Goal: Transaction & Acquisition: Obtain resource

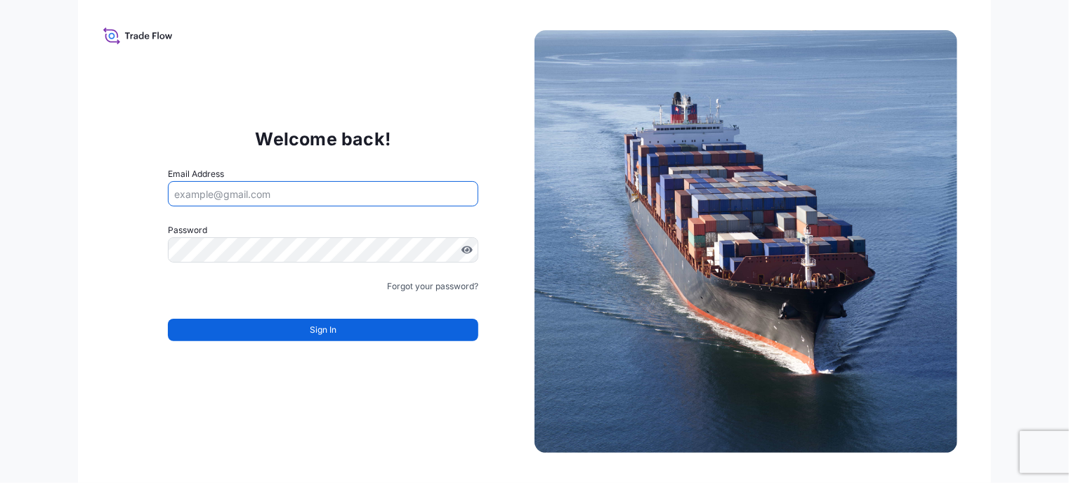
click at [242, 185] on input "Email Address" at bounding box center [323, 193] width 310 height 25
type input "[PERSON_NAME][EMAIL_ADDRESS][PERSON_NAME][DOMAIN_NAME]"
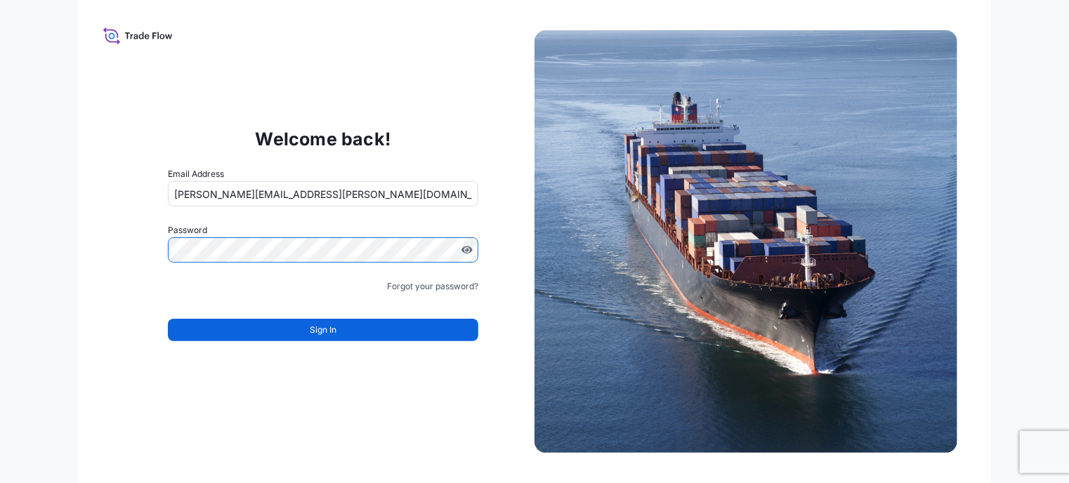
click at [336, 200] on input "[PERSON_NAME][EMAIL_ADDRESS][PERSON_NAME][DOMAIN_NAME]" at bounding box center [323, 193] width 310 height 25
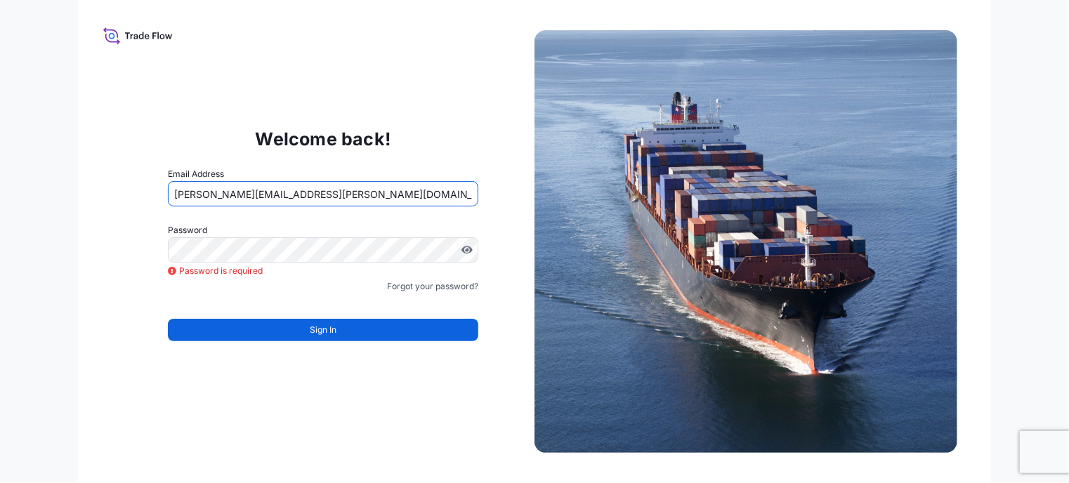
click at [345, 185] on input "[PERSON_NAME][EMAIL_ADDRESS][PERSON_NAME][DOMAIN_NAME]" at bounding box center [323, 193] width 310 height 25
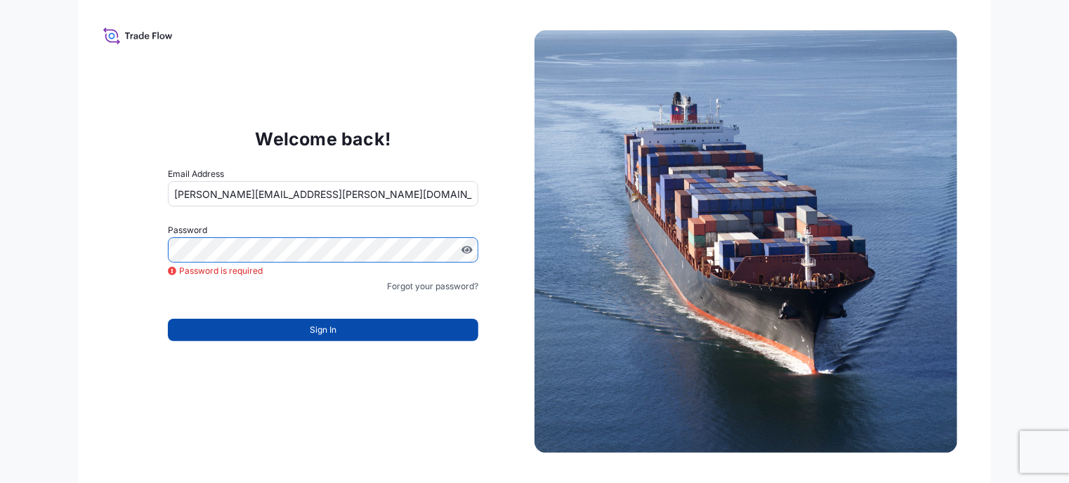
click at [356, 337] on button "Sign In" at bounding box center [323, 330] width 310 height 22
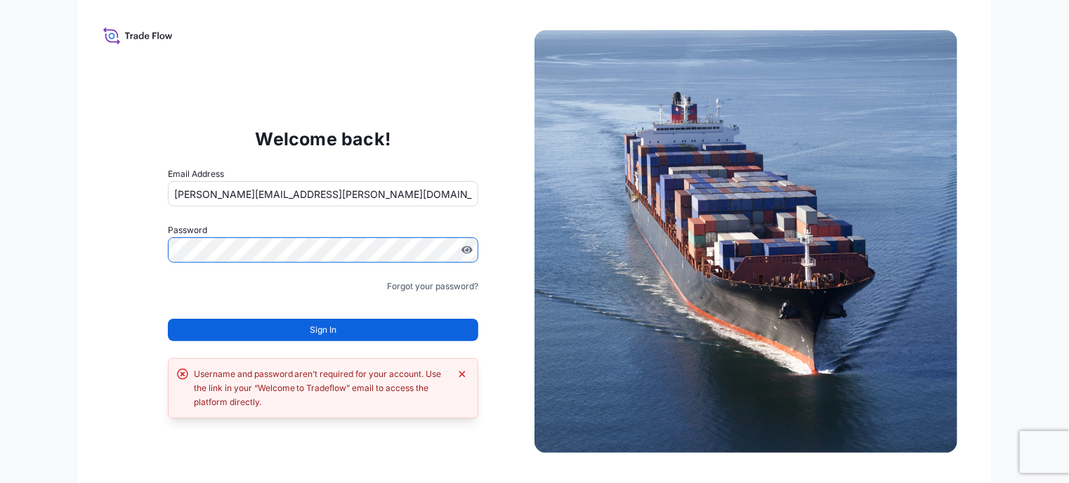
click at [0, 218] on html "Welcome back! Email Address bonnie.kinsella@bdpint.com Password Must include: U…" at bounding box center [534, 241] width 1069 height 483
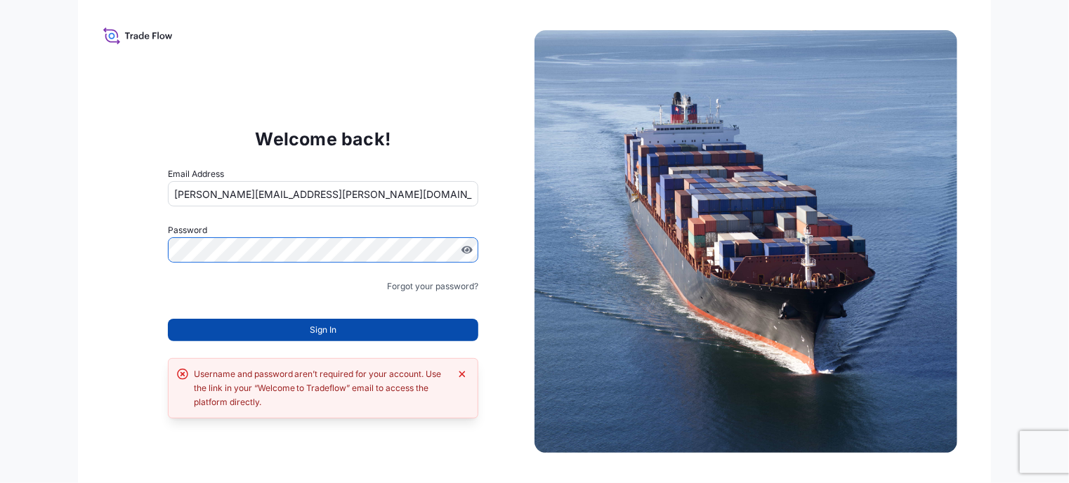
click at [371, 334] on button "Sign In" at bounding box center [323, 330] width 310 height 22
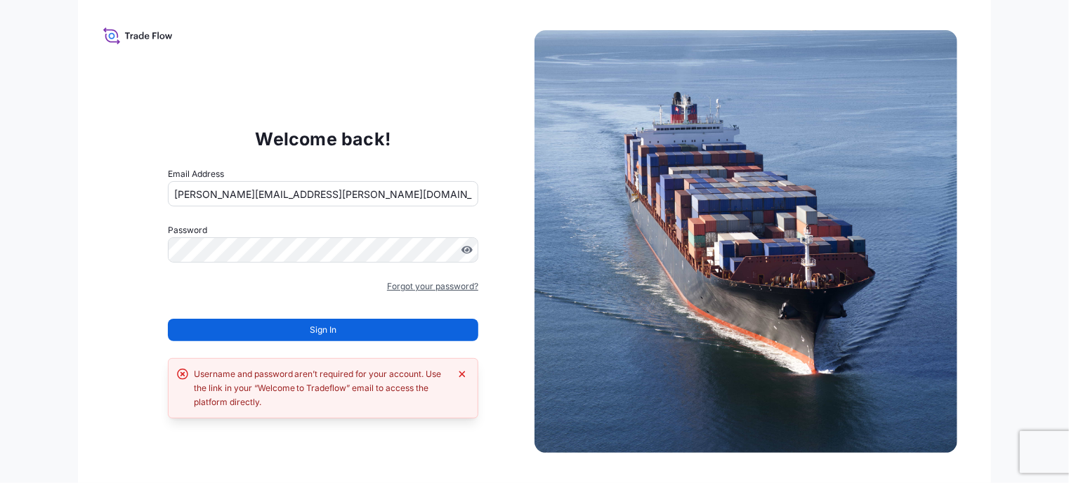
click at [421, 289] on link "Forgot your password?" at bounding box center [432, 286] width 91 height 14
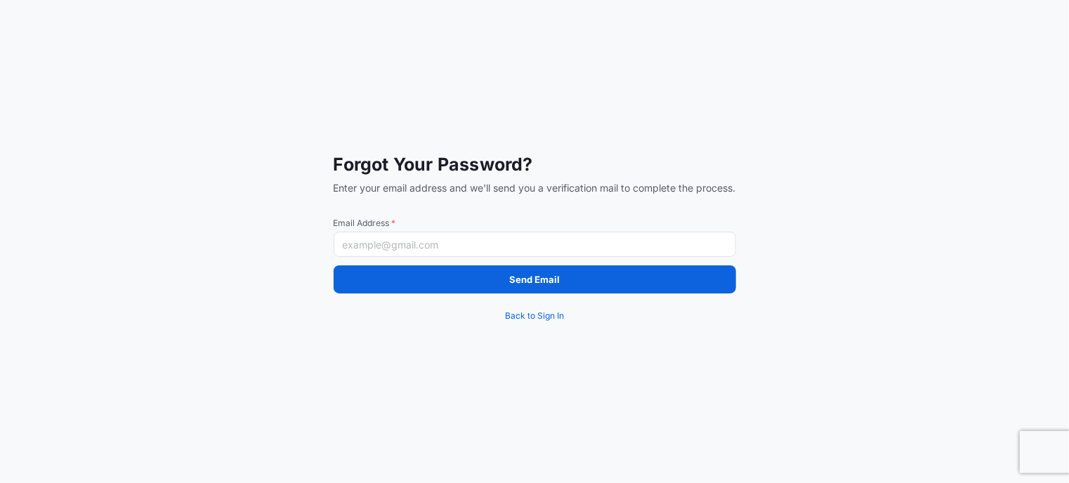
click at [436, 244] on input "Email Address *" at bounding box center [535, 244] width 402 height 25
type input "[PERSON_NAME][EMAIL_ADDRESS][PERSON_NAME][DOMAIN_NAME]"
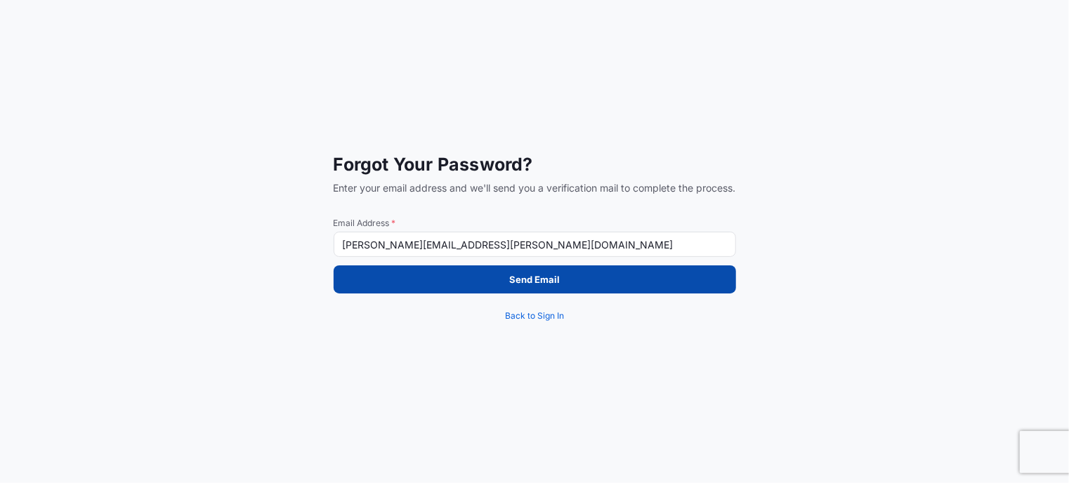
click at [470, 277] on button "Send Email" at bounding box center [535, 279] width 402 height 28
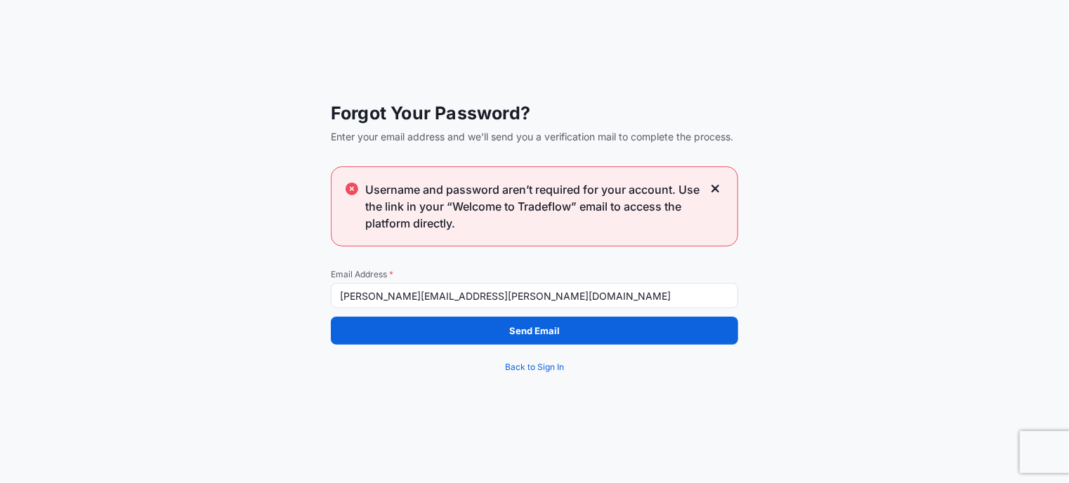
click at [539, 266] on div "Forgot Your Password? Enter your email address and we'll send you a verificatio…" at bounding box center [534, 241] width 407 height 279
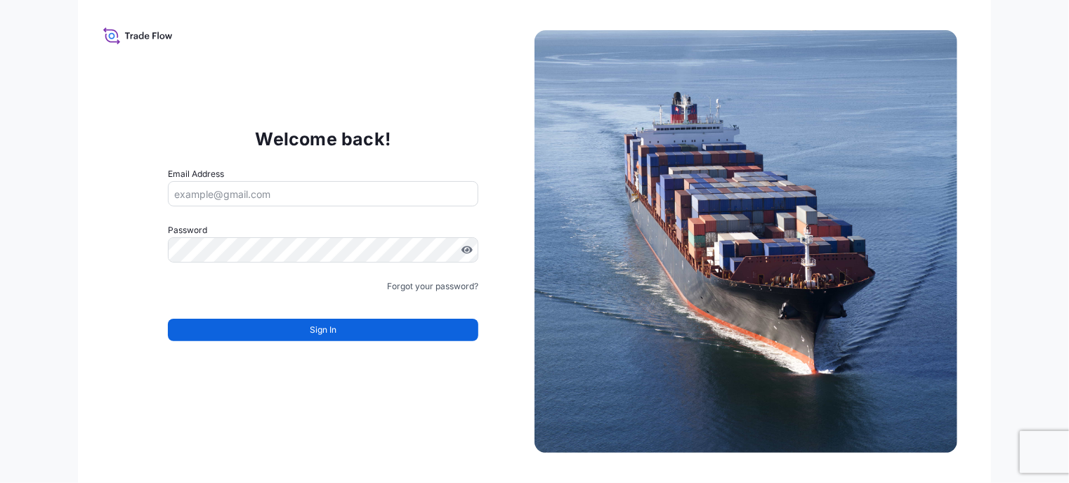
click at [347, 198] on input "Email Address" at bounding box center [323, 193] width 310 height 25
click at [360, 133] on p "Welcome back!" at bounding box center [324, 139] width 136 height 22
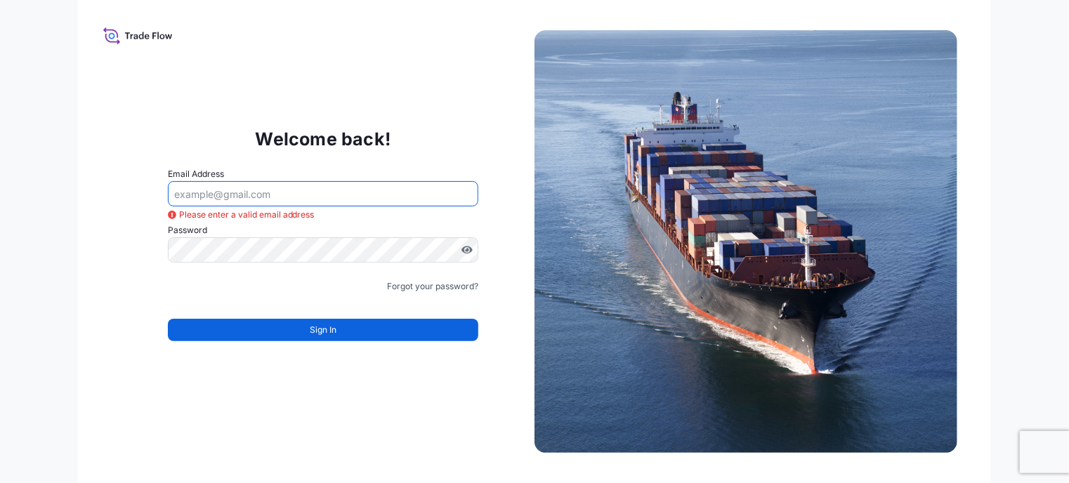
click at [277, 190] on input "Email Address" at bounding box center [323, 193] width 310 height 25
type input "[PERSON_NAME][EMAIL_ADDRESS][PERSON_NAME][DOMAIN_NAME]"
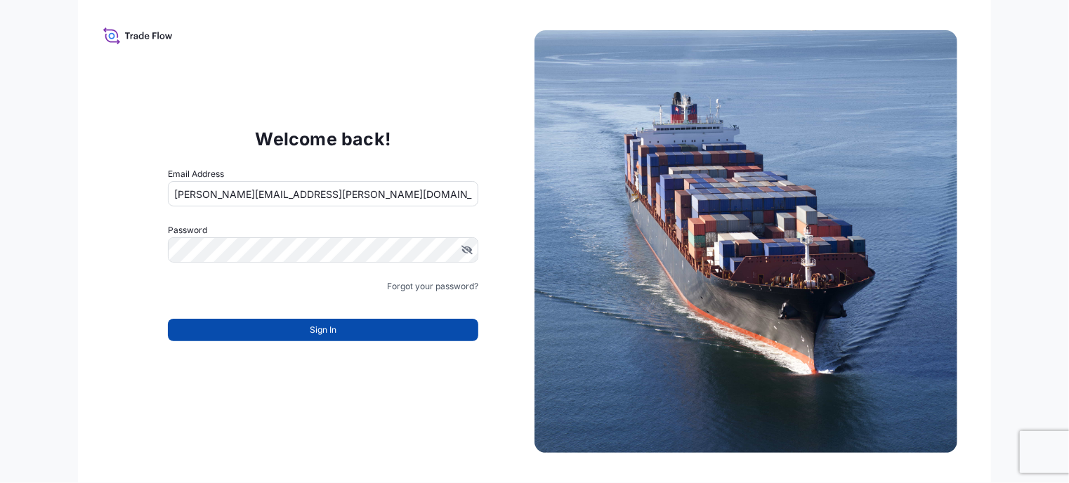
click at [399, 335] on button "Sign In" at bounding box center [323, 330] width 310 height 22
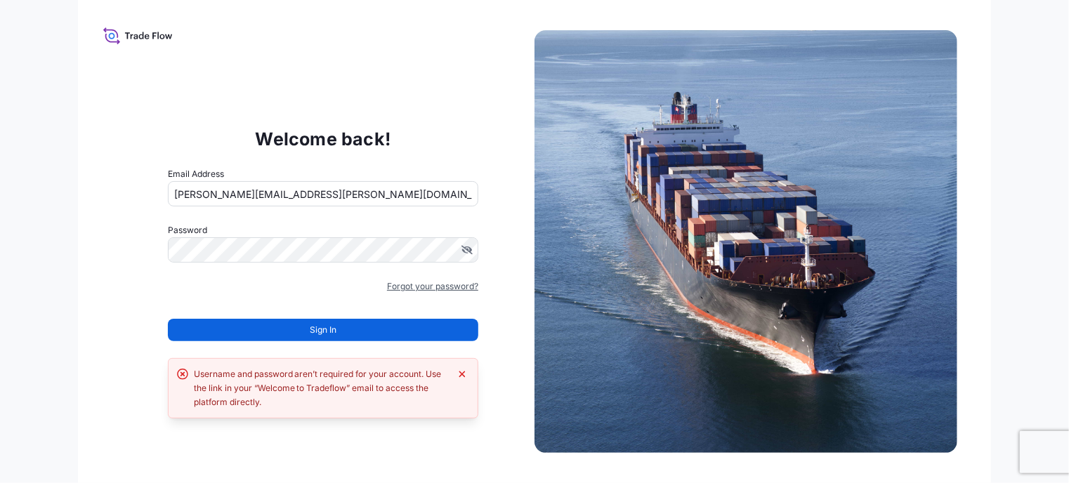
click at [437, 282] on link "Forgot your password?" at bounding box center [432, 286] width 91 height 14
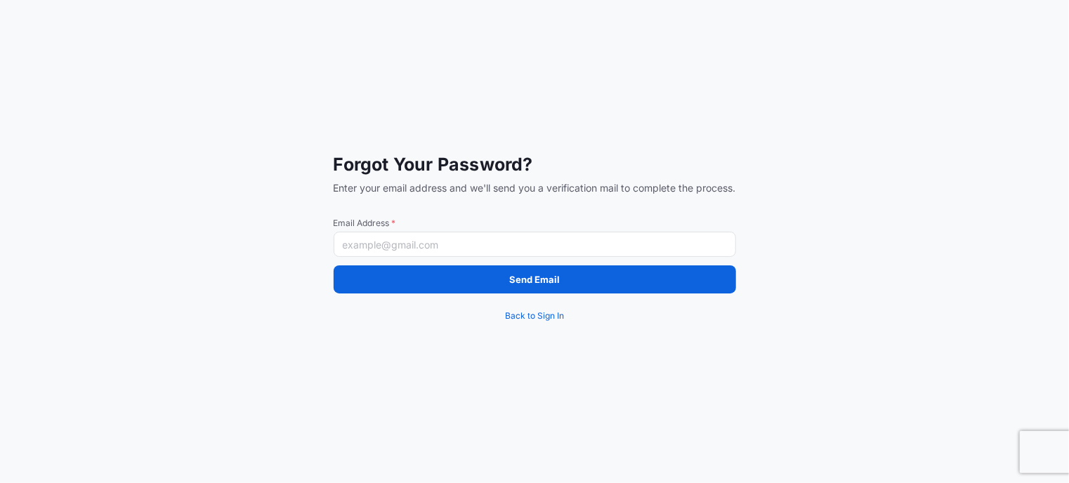
click at [444, 237] on input "Email Address *" at bounding box center [535, 244] width 402 height 25
type input "BONNIE.KINSELLA@PSABDPINT.COM"
drag, startPoint x: 538, startPoint y: 248, endPoint x: 190, endPoint y: 232, distance: 348.6
click at [190, 232] on div "Forgot Your Password? Enter your email address and we'll send you a verificatio…" at bounding box center [534, 241] width 1069 height 483
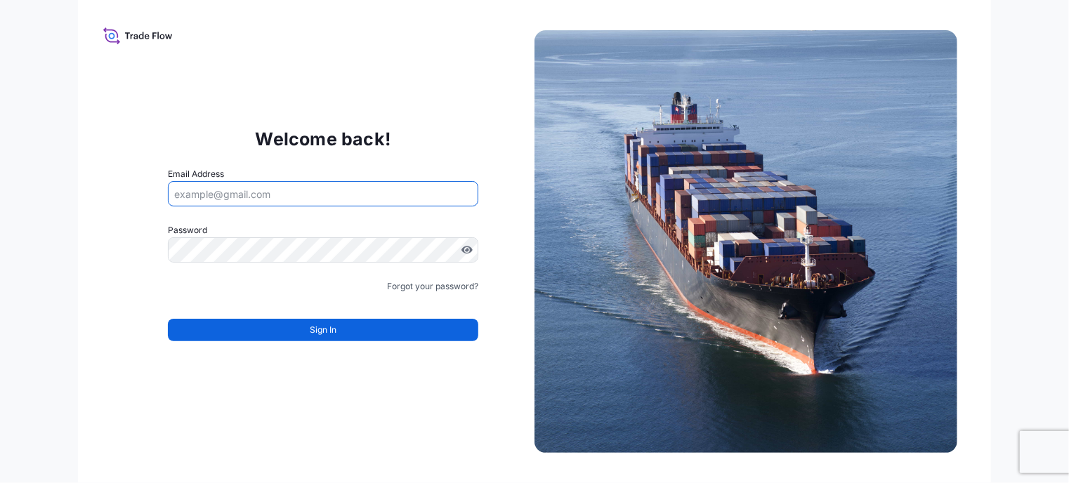
click at [324, 192] on input "Email Address" at bounding box center [323, 193] width 310 height 25
paste input "BONNIE.KINSELLA@PSABDPINT.COM"
type input "BONNIE.KINSELLA@PSABDPINT.COM"
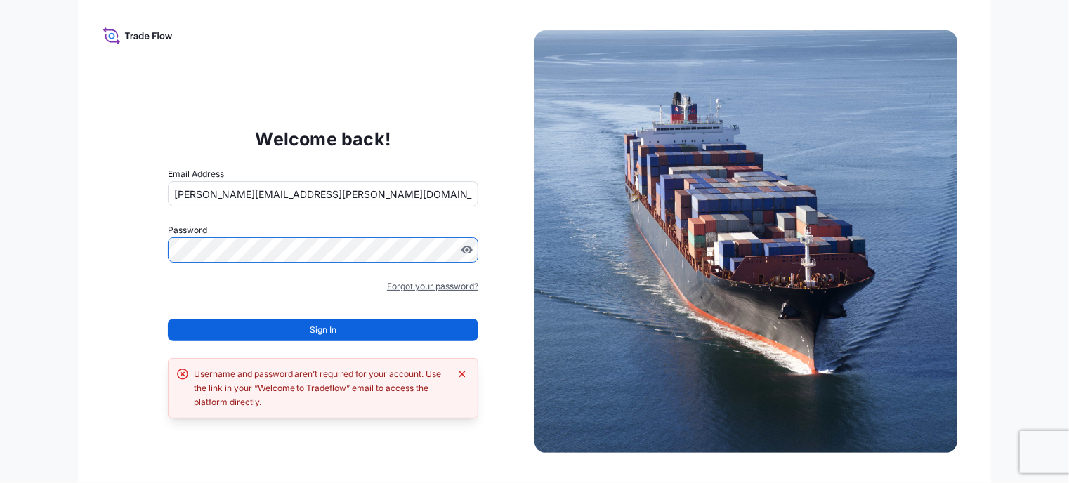
click at [446, 291] on link "Forgot your password?" at bounding box center [432, 286] width 91 height 14
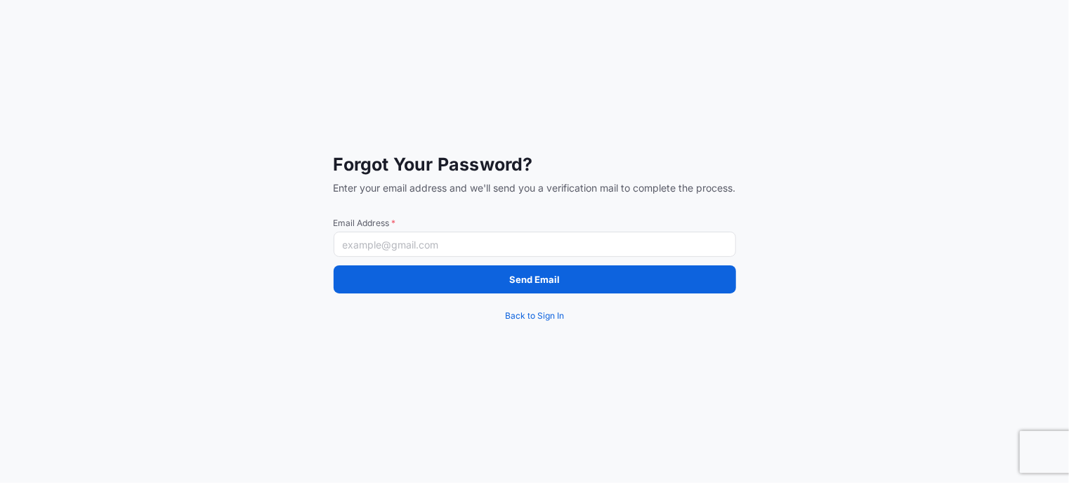
click at [447, 241] on input "Email Address *" at bounding box center [535, 244] width 402 height 25
paste input "BONNIE.KINSELLA@PSABDPINT.COM"
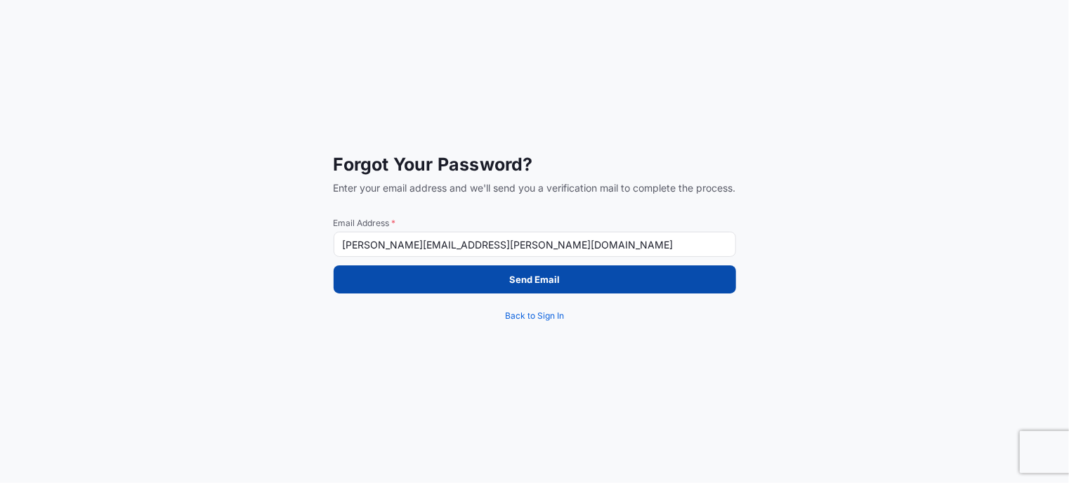
type input "BONNIE.KINSELLA@PSABDPINT.COM"
click at [581, 281] on button "Send Email" at bounding box center [535, 279] width 402 height 28
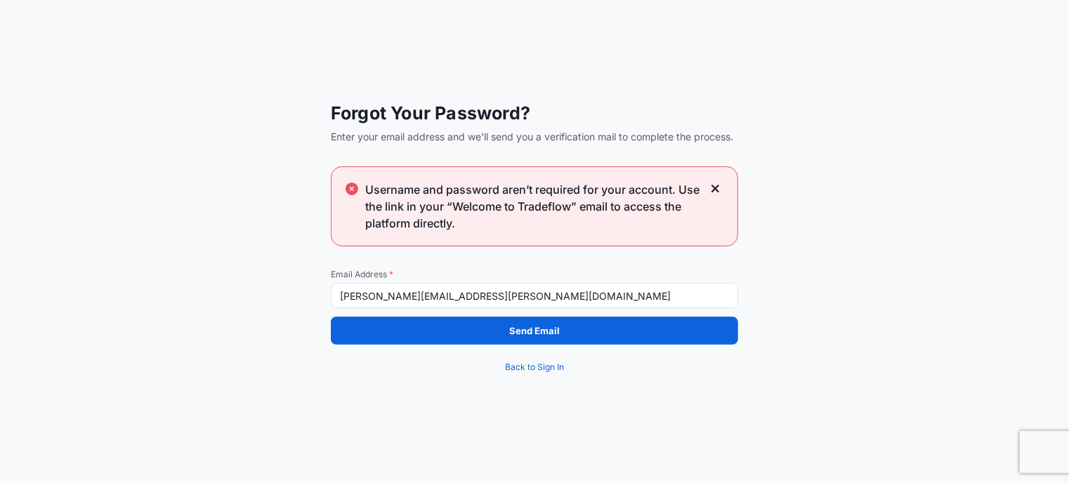
click at [753, 381] on div "Forgot Your Password? Enter your email address and we'll send you a verificatio…" at bounding box center [534, 241] width 1069 height 483
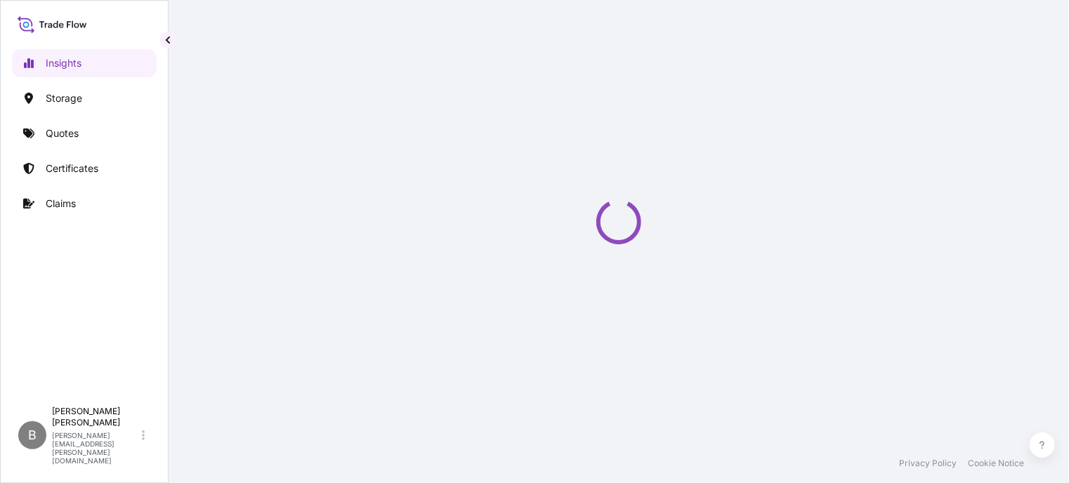
select select "2025"
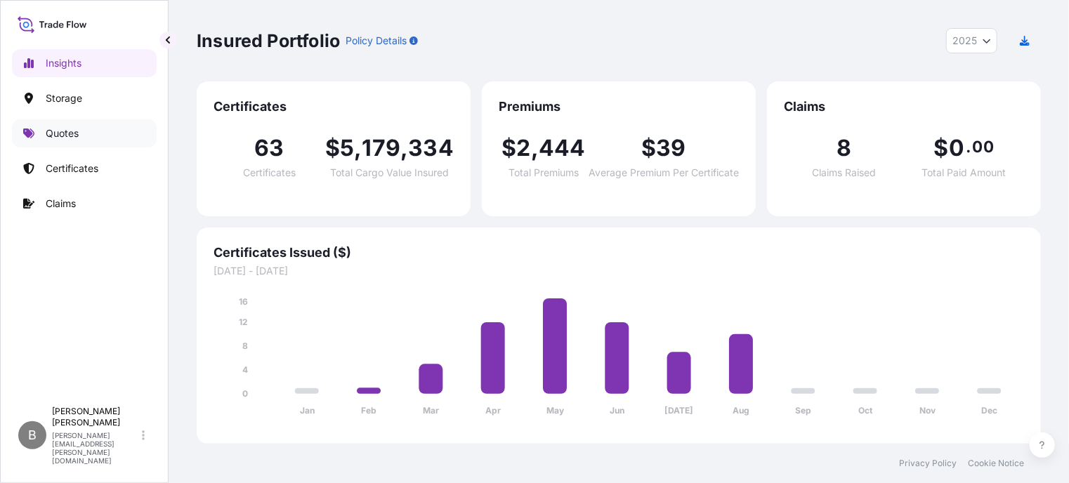
click at [67, 133] on p "Quotes" at bounding box center [62, 133] width 33 height 14
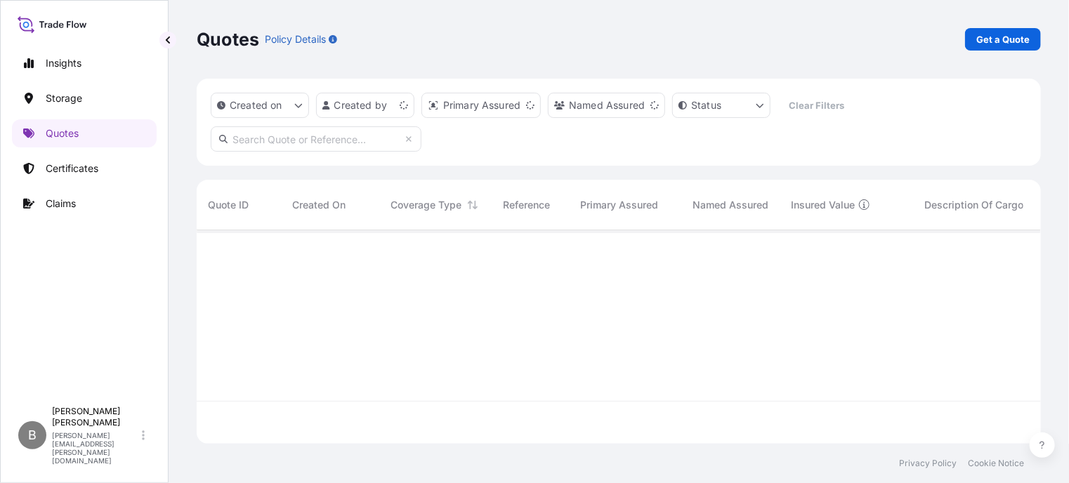
scroll to position [211, 833]
click at [1020, 43] on p "Get a Quote" at bounding box center [1002, 39] width 53 height 14
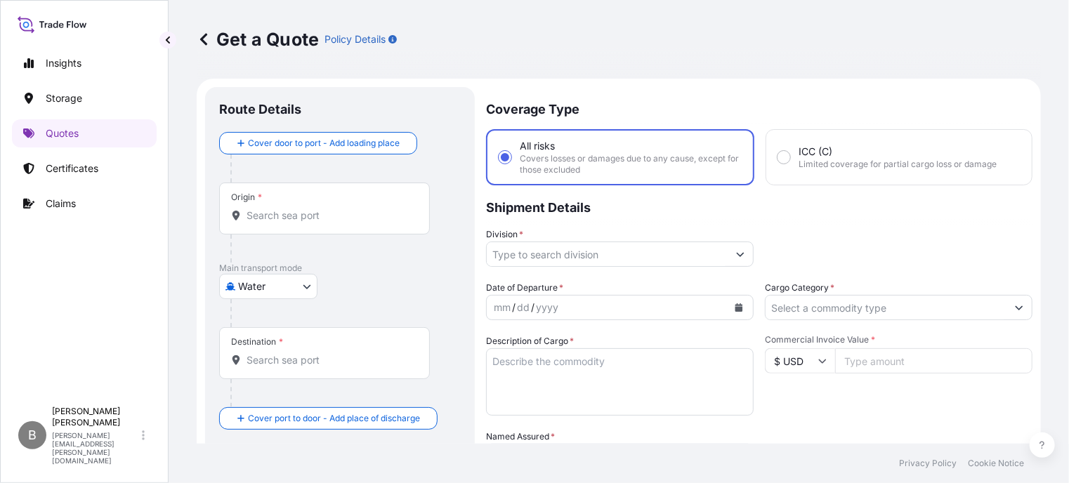
scroll to position [22, 0]
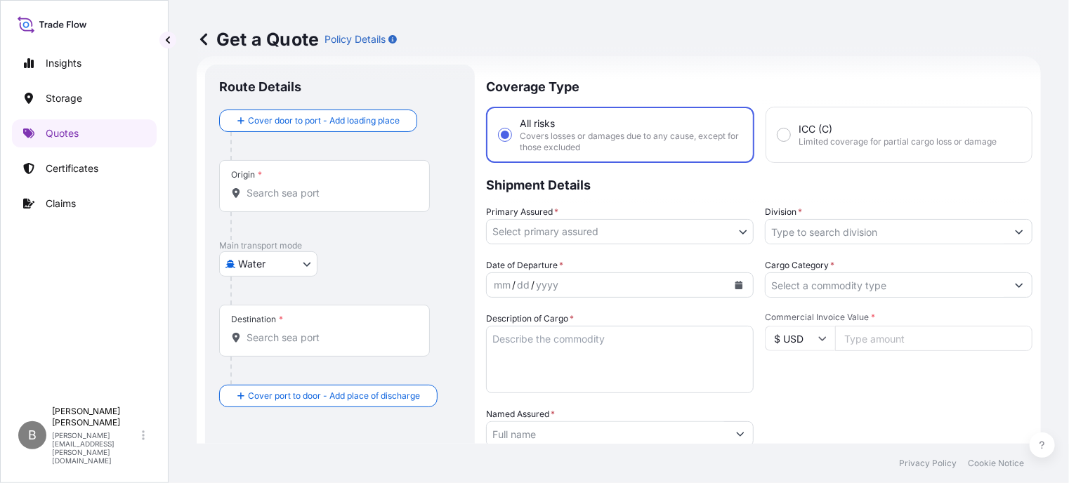
click at [341, 193] on input "Origin *" at bounding box center [329, 193] width 166 height 14
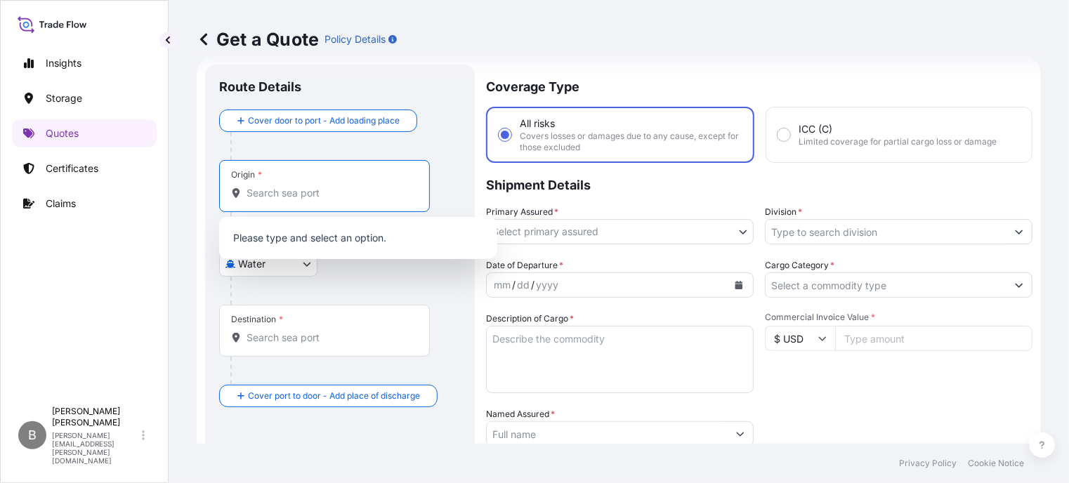
click at [259, 260] on body "0 options available. Insights Storage Quotes Certificates Claims B [PERSON_NAME…" at bounding box center [534, 241] width 1069 height 483
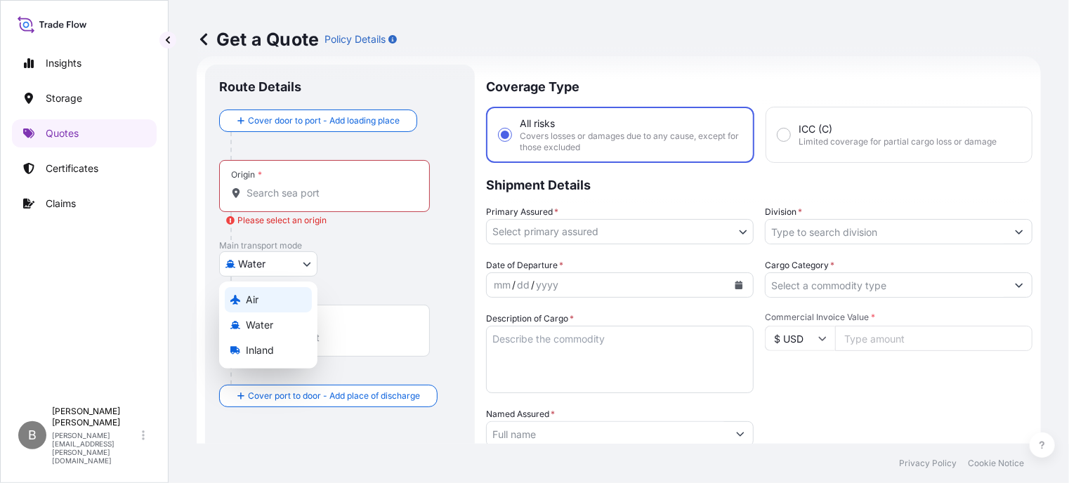
click at [258, 307] on div "Air" at bounding box center [268, 299] width 87 height 25
select select "Air"
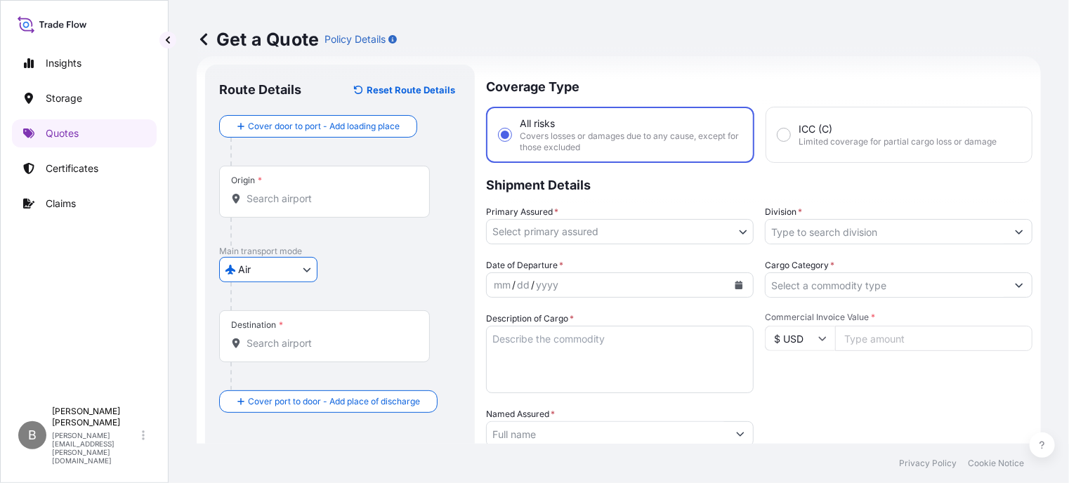
click at [322, 185] on div "Origin *" at bounding box center [324, 192] width 211 height 52
click at [322, 192] on input "Origin *" at bounding box center [329, 199] width 166 height 14
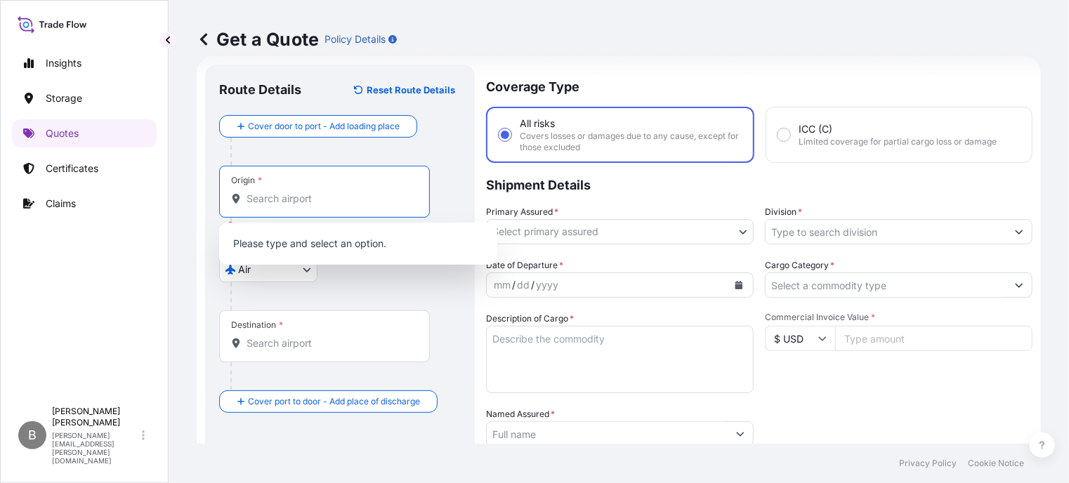
paste input "[GEOGRAPHIC_DATA]"
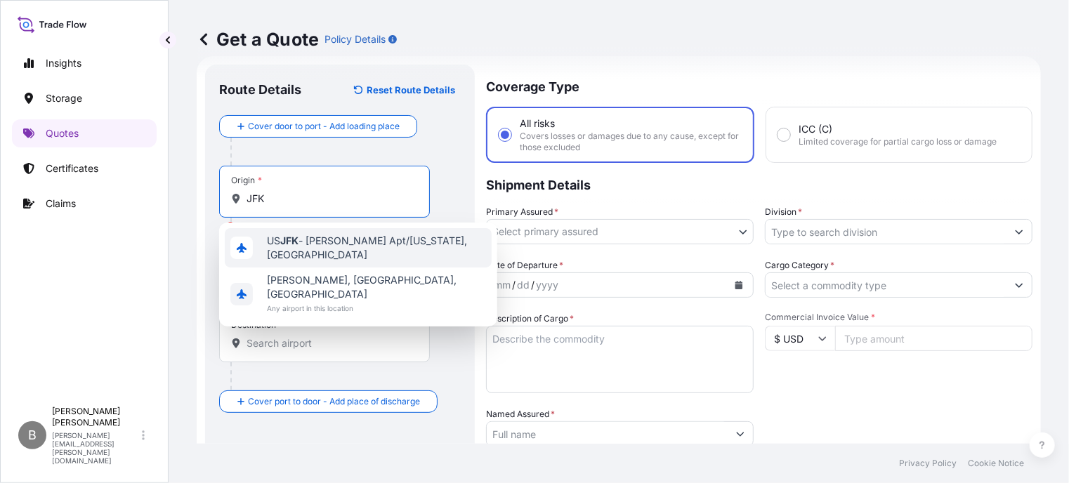
click at [399, 246] on span "US JFK - [PERSON_NAME] Apt/[US_STATE], [GEOGRAPHIC_DATA]" at bounding box center [376, 248] width 219 height 28
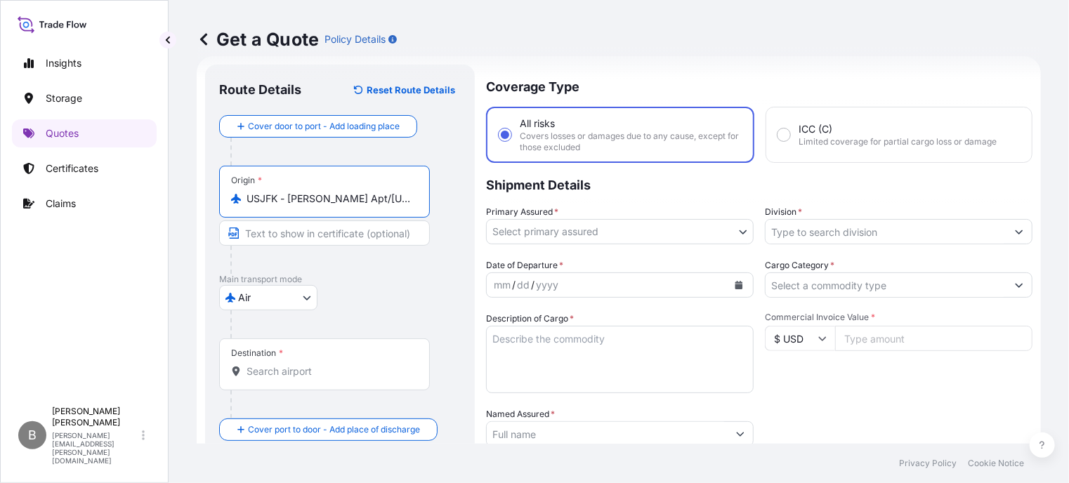
type input "USJFK - [PERSON_NAME] Apt/[US_STATE], [GEOGRAPHIC_DATA]"
click at [345, 376] on input "Destination *" at bounding box center [329, 371] width 166 height 14
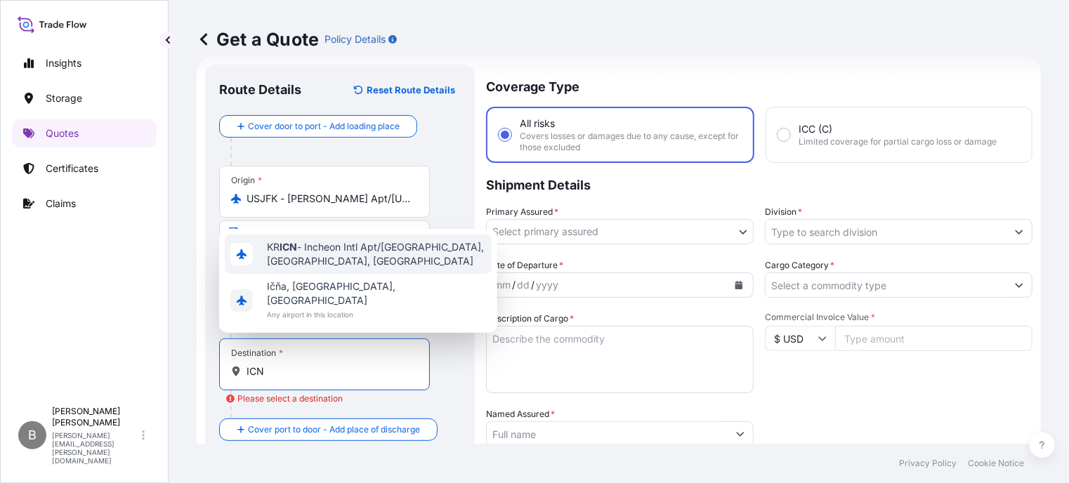
click at [303, 265] on span "KR ICN - Incheon Intl Apt/[GEOGRAPHIC_DATA], [GEOGRAPHIC_DATA], [GEOGRAPHIC_DAT…" at bounding box center [376, 254] width 219 height 28
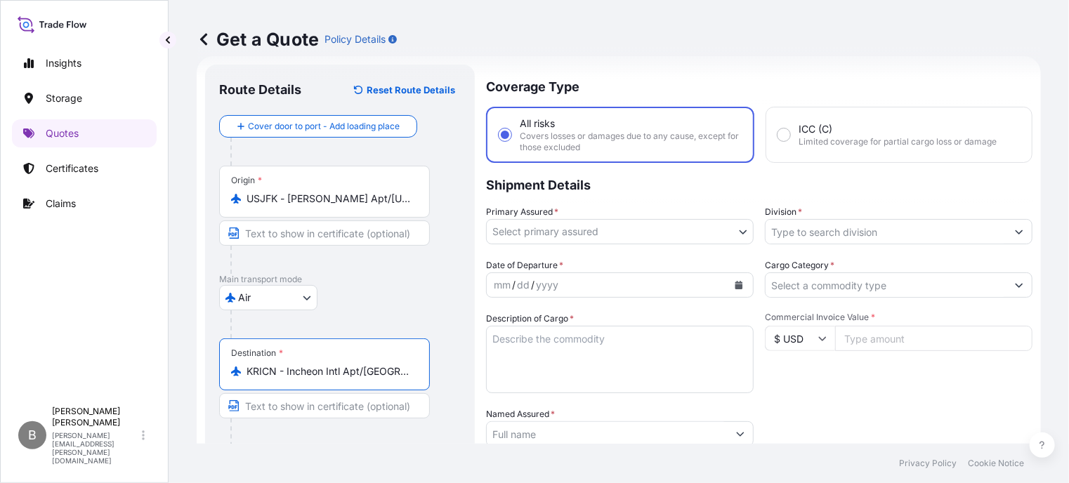
type input "KRICN - Incheon Intl Apt/[GEOGRAPHIC_DATA], [GEOGRAPHIC_DATA], [GEOGRAPHIC_DATA]"
click at [731, 232] on body "Insights Storage Quotes Certificates Claims B [PERSON_NAME] [PERSON_NAME][EMAIL…" at bounding box center [534, 241] width 1069 height 483
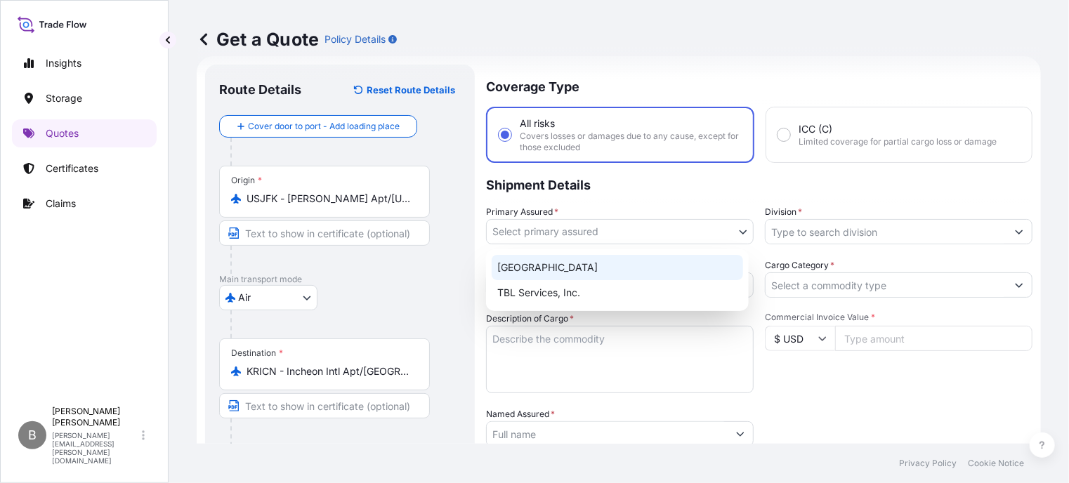
click at [538, 266] on div "[GEOGRAPHIC_DATA]" at bounding box center [617, 267] width 251 height 25
select select "31632"
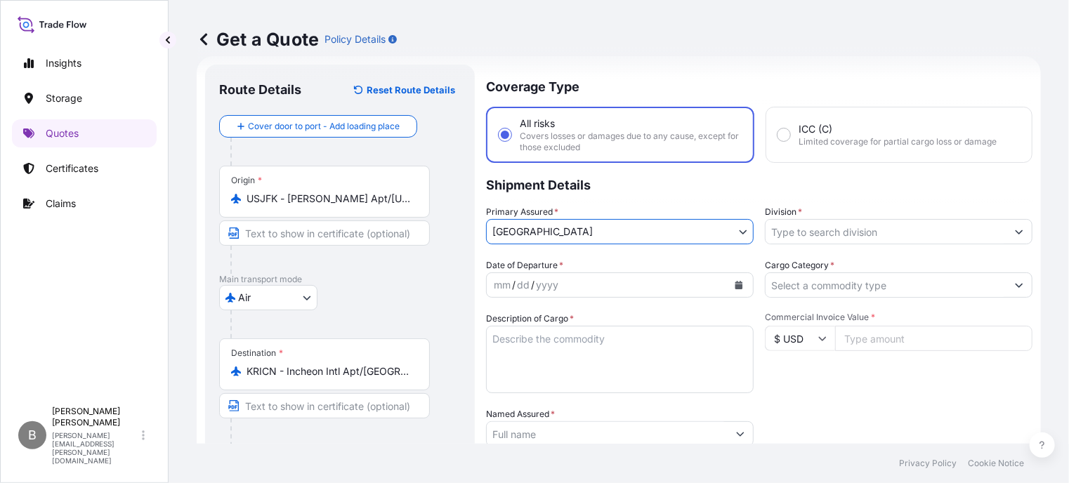
click at [848, 230] on input "Division *" at bounding box center [885, 231] width 241 height 25
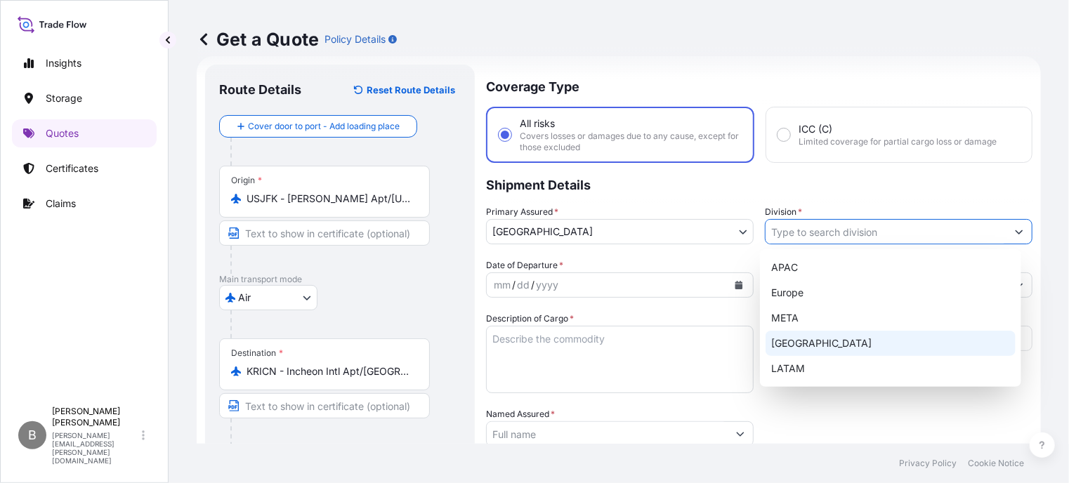
click at [806, 343] on div "[GEOGRAPHIC_DATA]" at bounding box center [890, 343] width 250 height 25
type input "[GEOGRAPHIC_DATA]"
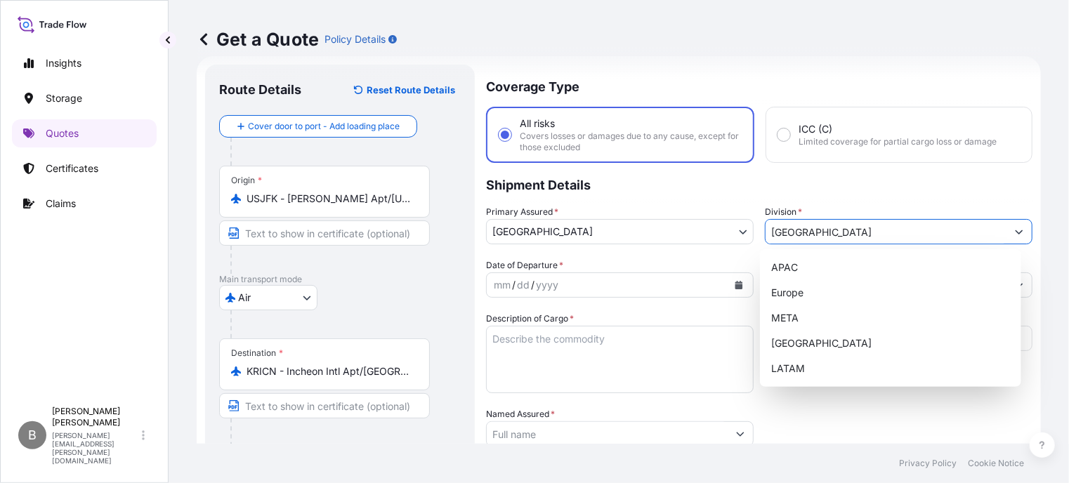
click at [735, 289] on icon "Calendar" at bounding box center [739, 285] width 8 height 8
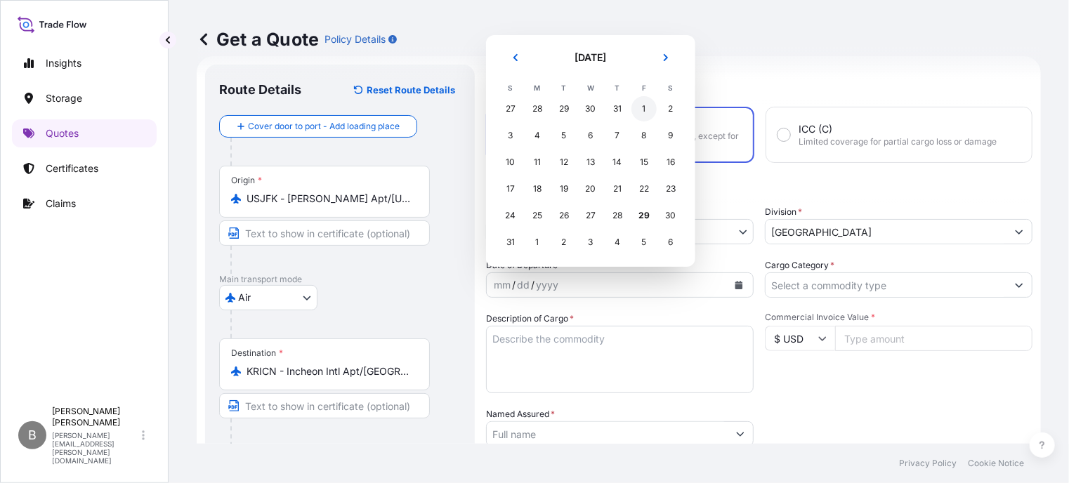
click at [646, 113] on div "1" at bounding box center [643, 108] width 25 height 25
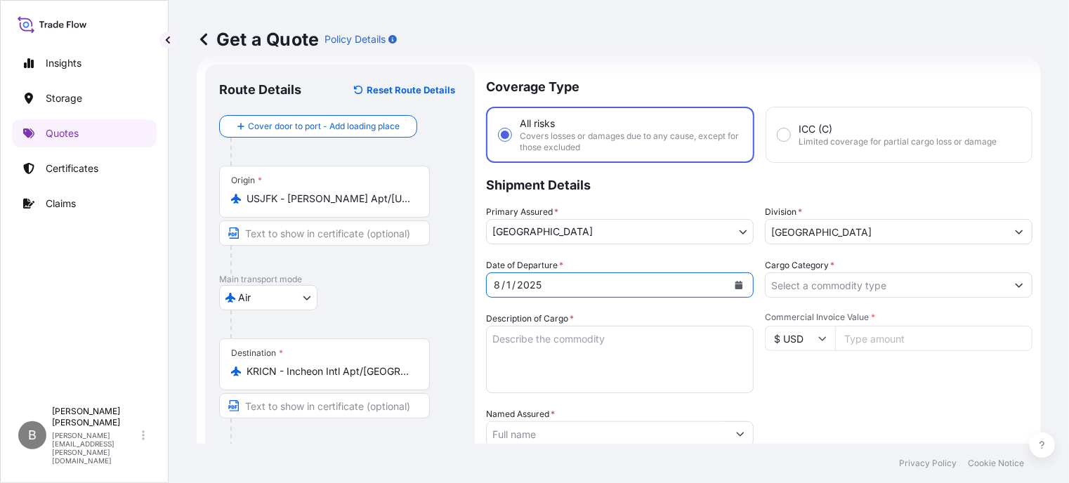
click at [735, 282] on icon "Calendar" at bounding box center [739, 285] width 8 height 8
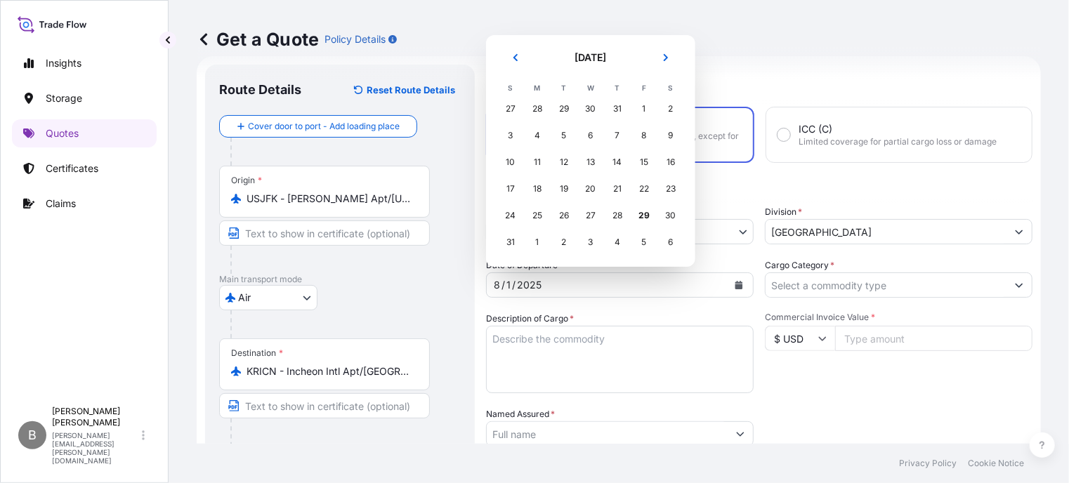
click at [537, 245] on div "1" at bounding box center [537, 242] width 25 height 25
click at [537, 243] on div "1" at bounding box center [537, 242] width 25 height 25
click at [668, 55] on icon "Next" at bounding box center [665, 57] width 8 height 8
click at [534, 136] on div "1" at bounding box center [537, 135] width 25 height 25
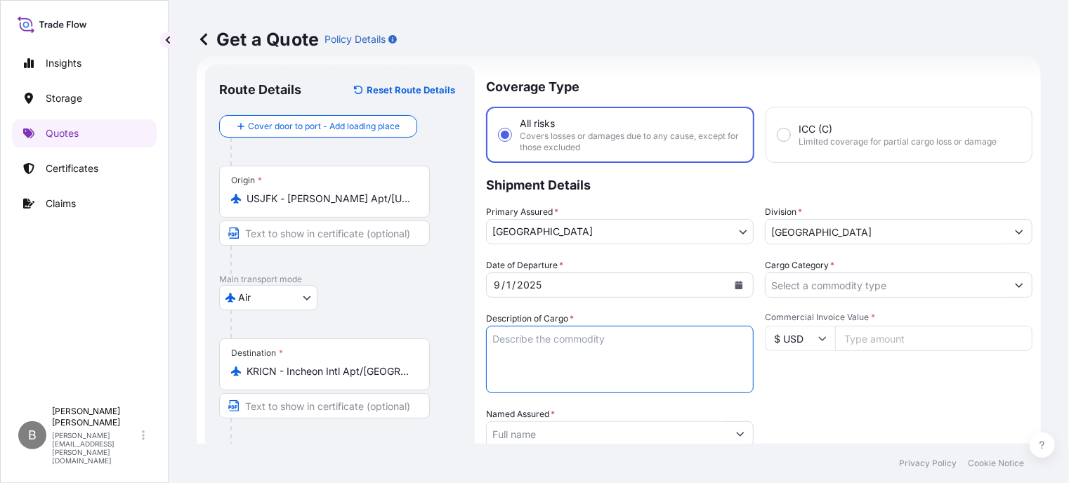
click at [562, 352] on textarea "Description of Cargo *" at bounding box center [620, 359] width 268 height 67
paste textarea "CH-5013 - SDM® 36(5% [MEDICAL_DATA] IN [MEDICAL_DATA] USP)"
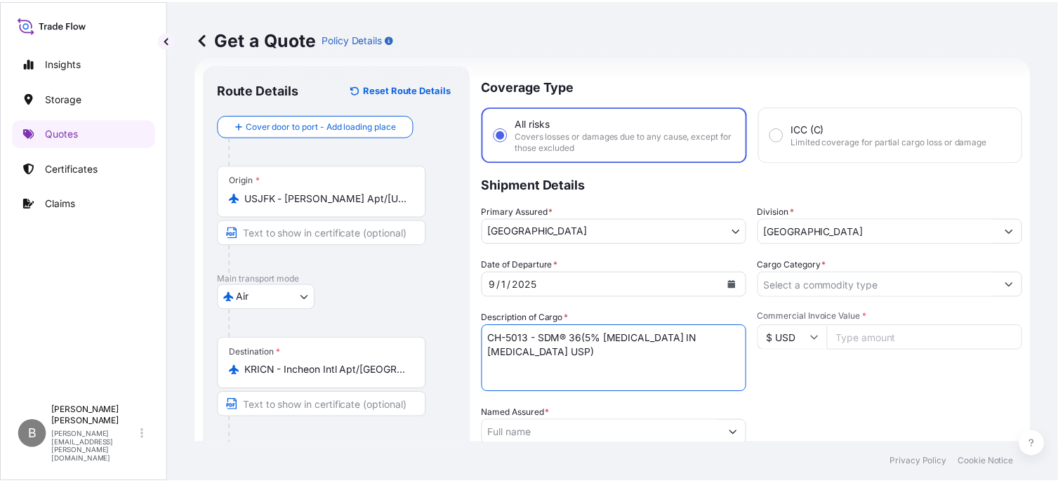
scroll to position [163, 0]
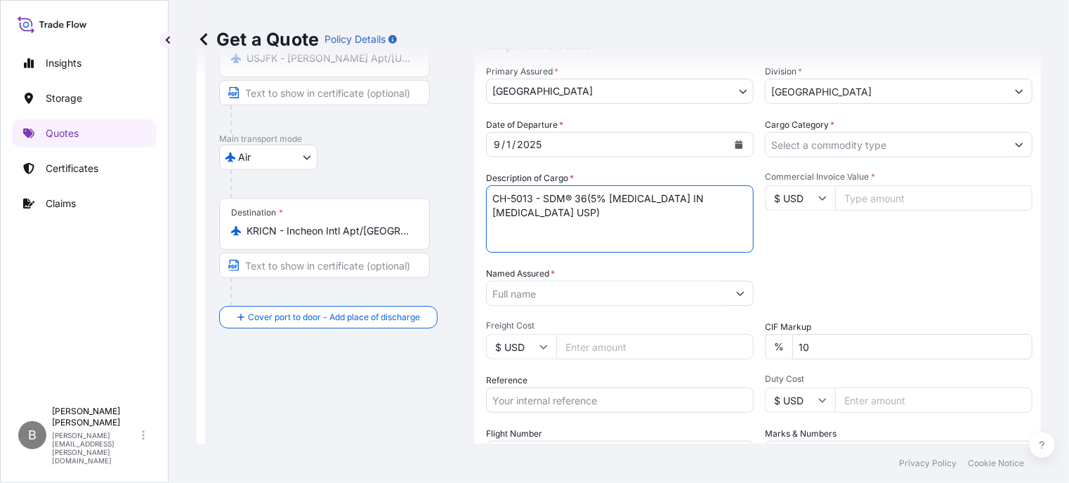
type textarea "CH-5013 - SDM® 36(5% [MEDICAL_DATA] IN [MEDICAL_DATA] USP)"
click at [584, 299] on input "Named Assured *" at bounding box center [607, 293] width 241 height 25
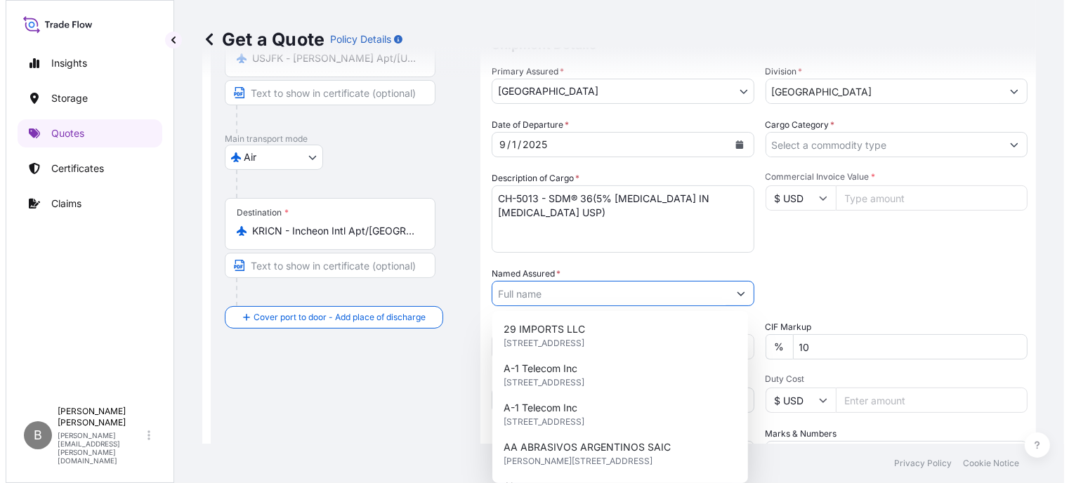
scroll to position [297, 0]
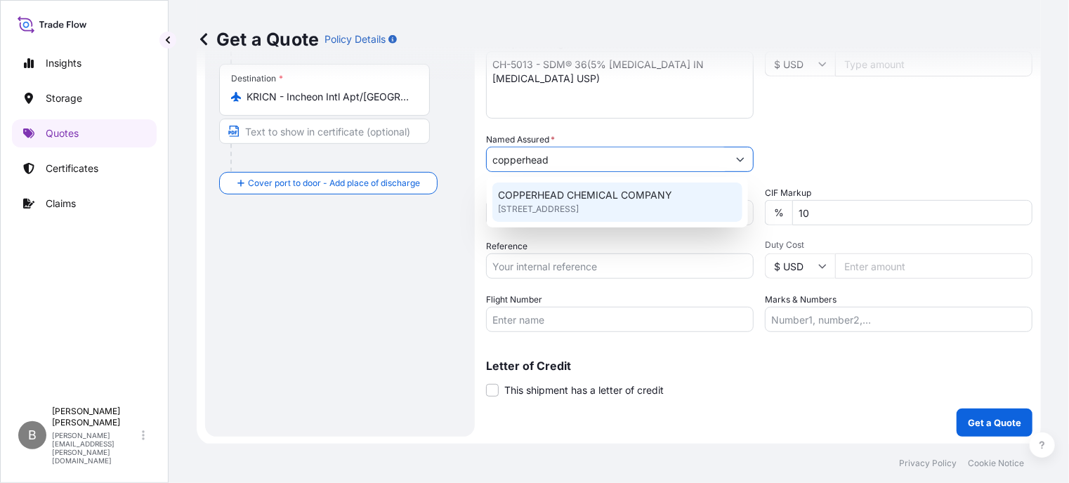
click at [579, 202] on span "[STREET_ADDRESS]" at bounding box center [538, 209] width 81 height 14
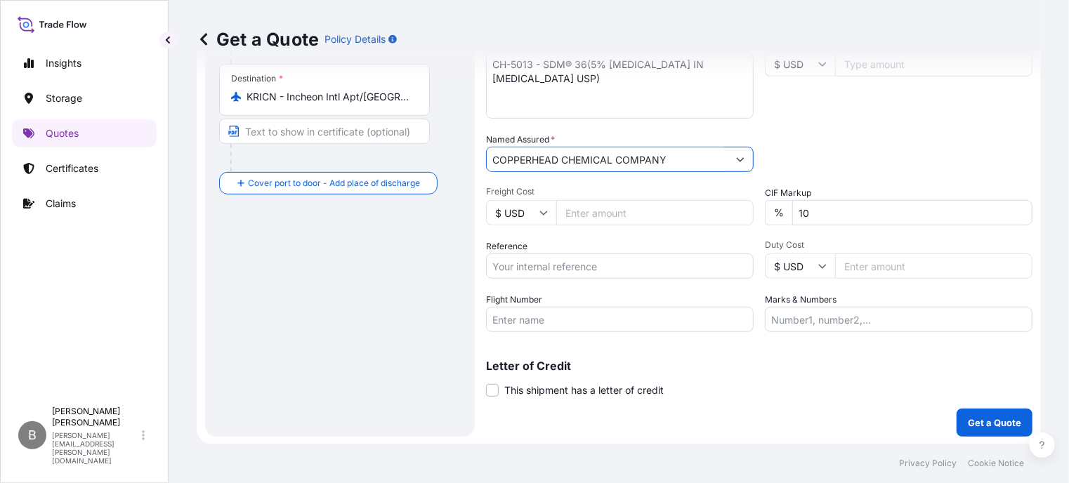
type input "COPPERHEAD CHEMICAL COMPANY"
click at [618, 212] on input "Freight Cost" at bounding box center [654, 212] width 197 height 25
type input "71500.00"
drag, startPoint x: 722, startPoint y: 397, endPoint x: 716, endPoint y: 388, distance: 10.7
click at [723, 397] on div "Coverage Type All risks Covers losses or damages due to any cause, except for t…" at bounding box center [759, 113] width 546 height 647
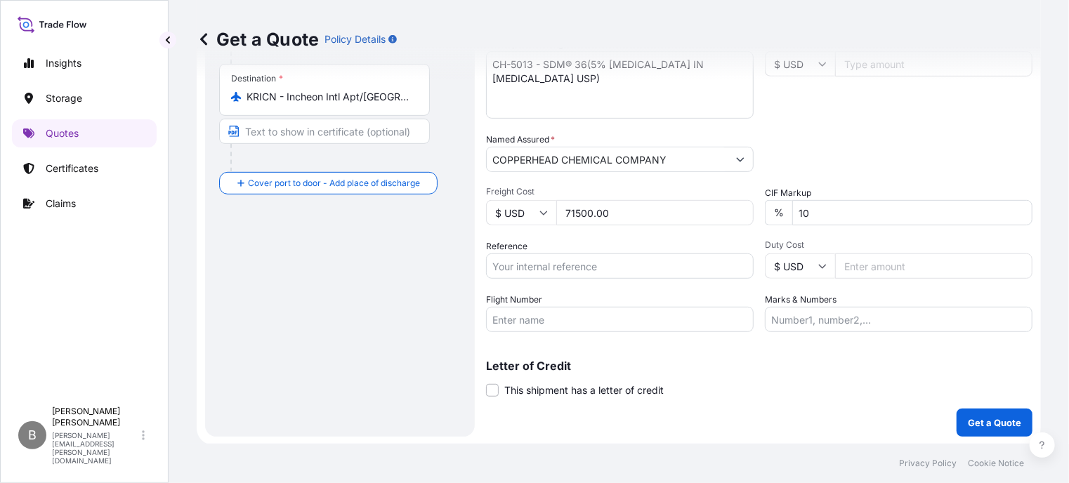
click at [553, 260] on input "Reference" at bounding box center [620, 265] width 268 height 25
paste input "US30120869076"
type input "US30120869076"
click at [579, 315] on input "Flight Number" at bounding box center [620, 319] width 268 height 25
type input "0588"
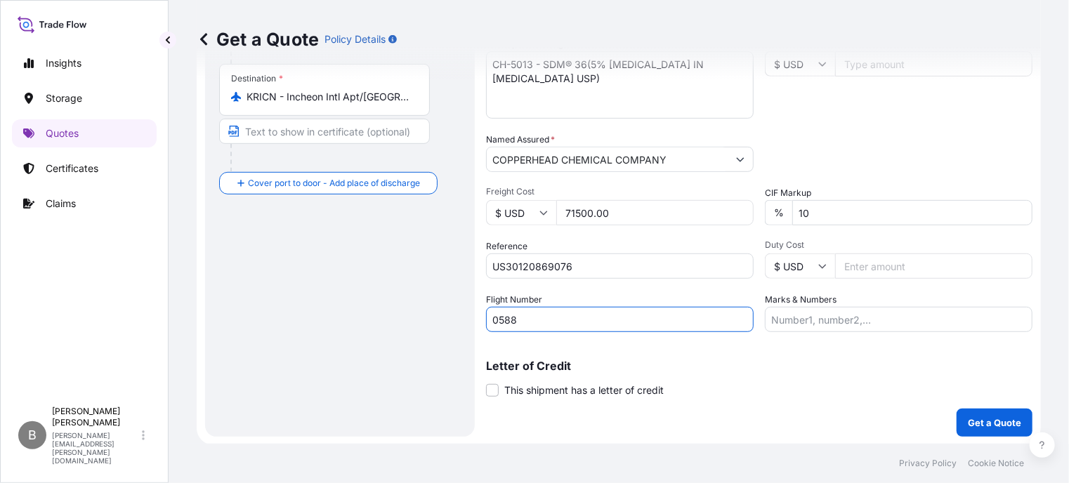
click at [871, 266] on input "Duty Cost" at bounding box center [933, 265] width 197 height 25
click at [787, 376] on div "Letter of Credit This shipment has a letter of credit Letter of credit * Letter…" at bounding box center [759, 378] width 546 height 37
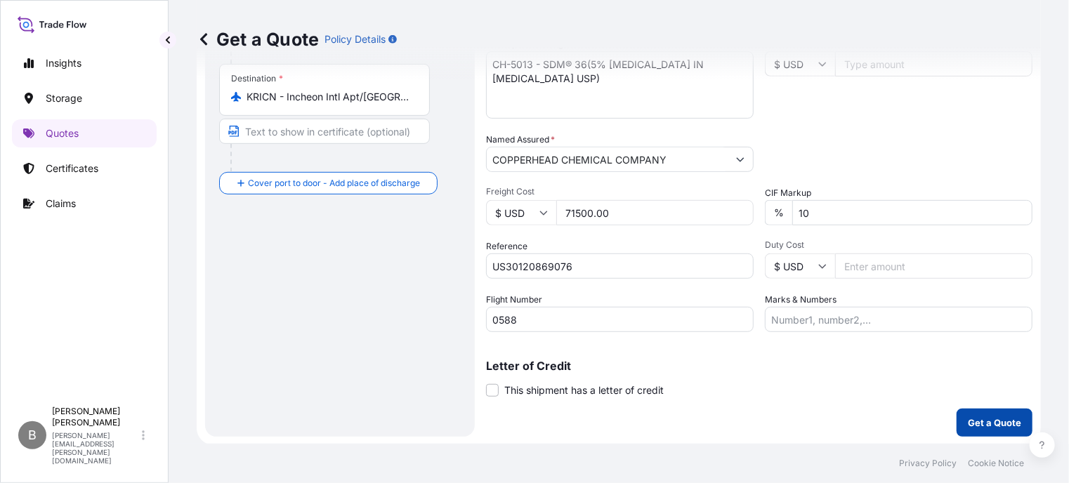
click at [980, 426] on p "Get a Quote" at bounding box center [994, 423] width 53 height 14
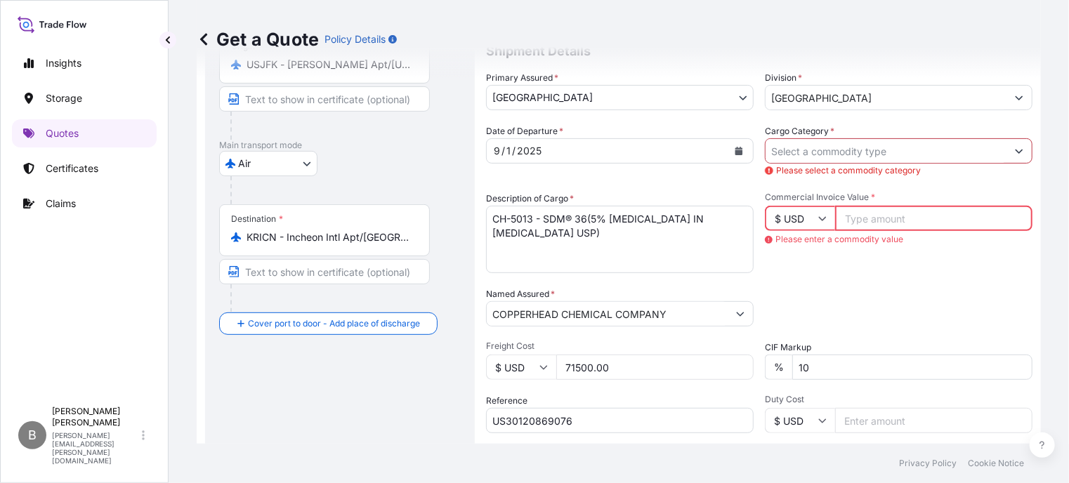
scroll to position [86, 0]
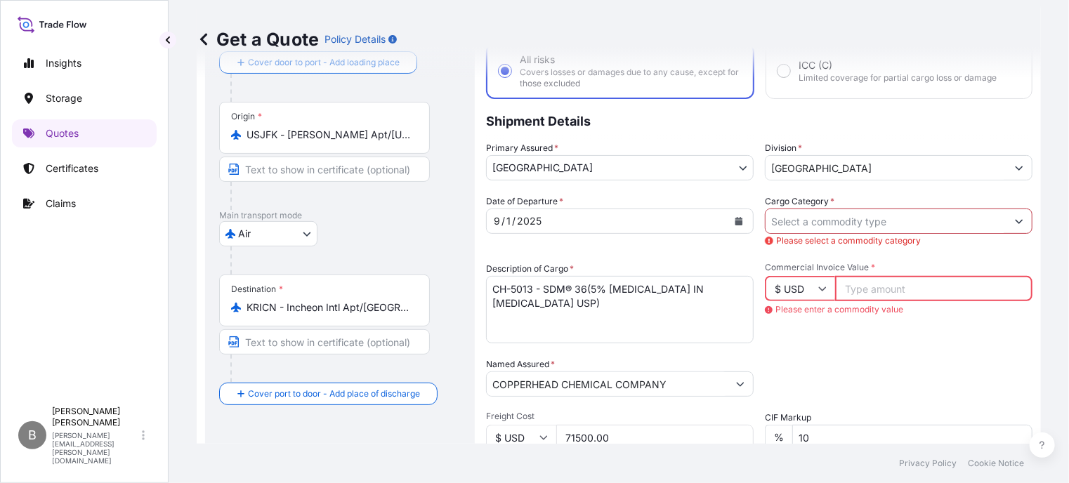
click at [798, 218] on input "Cargo Category *" at bounding box center [885, 221] width 241 height 25
type input "71500.00"
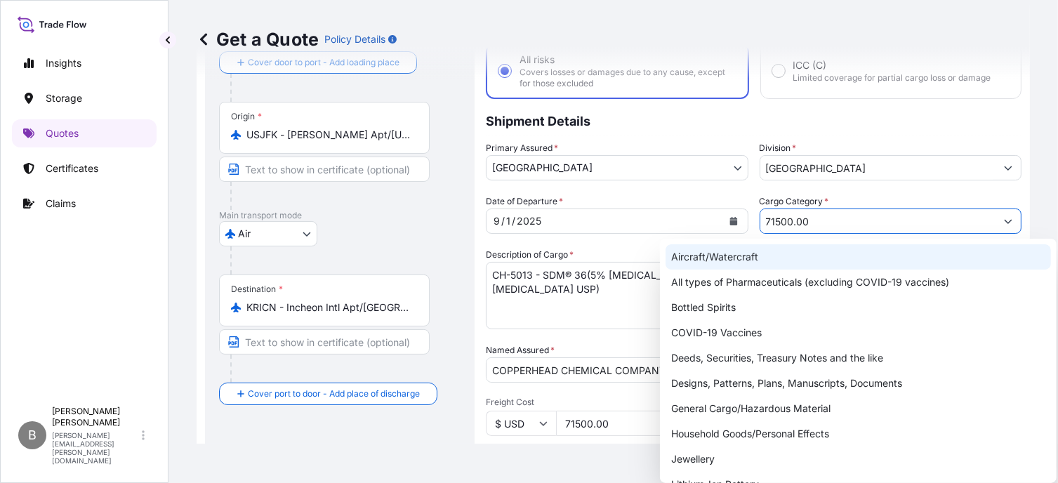
drag, startPoint x: 610, startPoint y: 421, endPoint x: 489, endPoint y: 405, distance: 122.5
click at [492, 403] on div "Freight Cost $ USD 71500.00" at bounding box center [617, 416] width 263 height 39
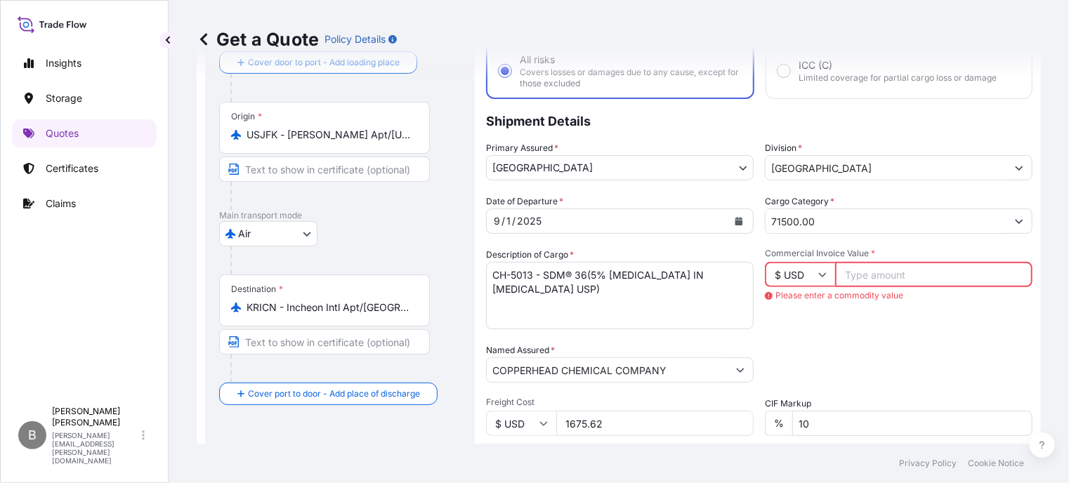
type input "1675.62"
click at [983, 375] on div "Packing Category Type to search a container mode Please select a primary mode o…" at bounding box center [899, 362] width 268 height 39
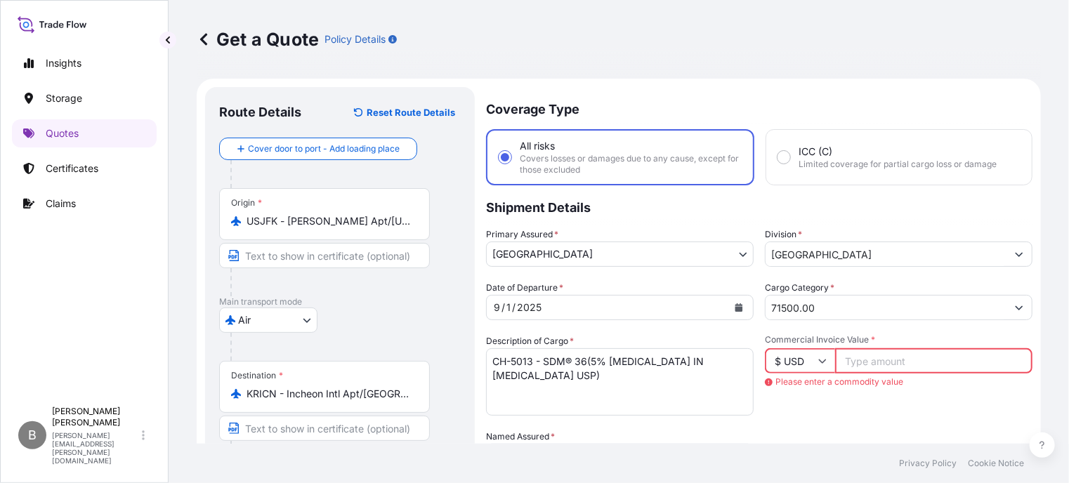
scroll to position [297, 0]
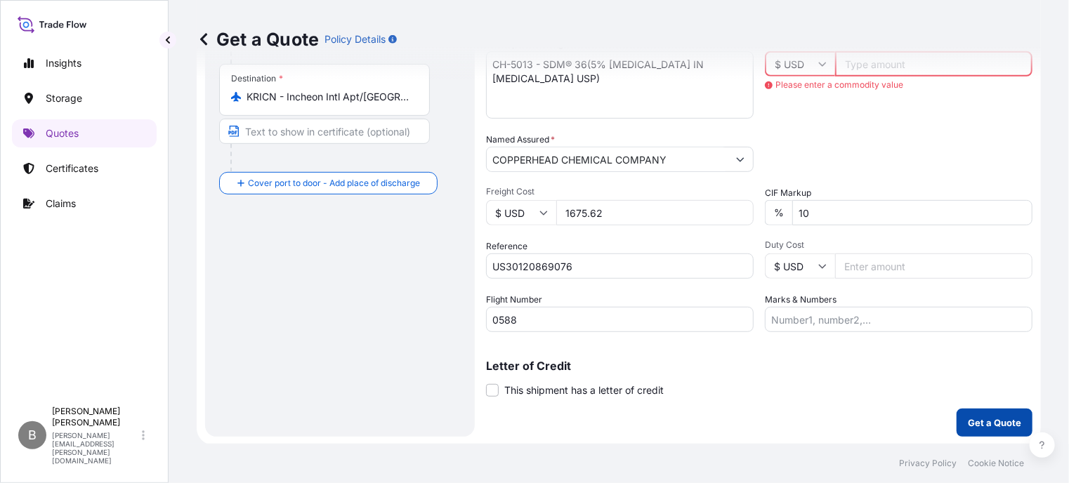
click at [987, 430] on button "Get a Quote" at bounding box center [994, 423] width 76 height 28
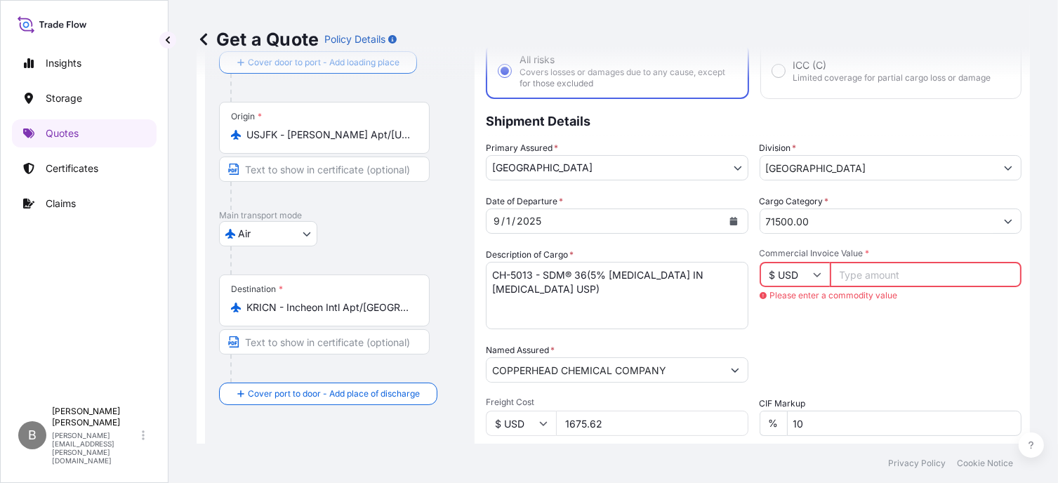
click at [840, 214] on input "71500.00" at bounding box center [878, 221] width 236 height 25
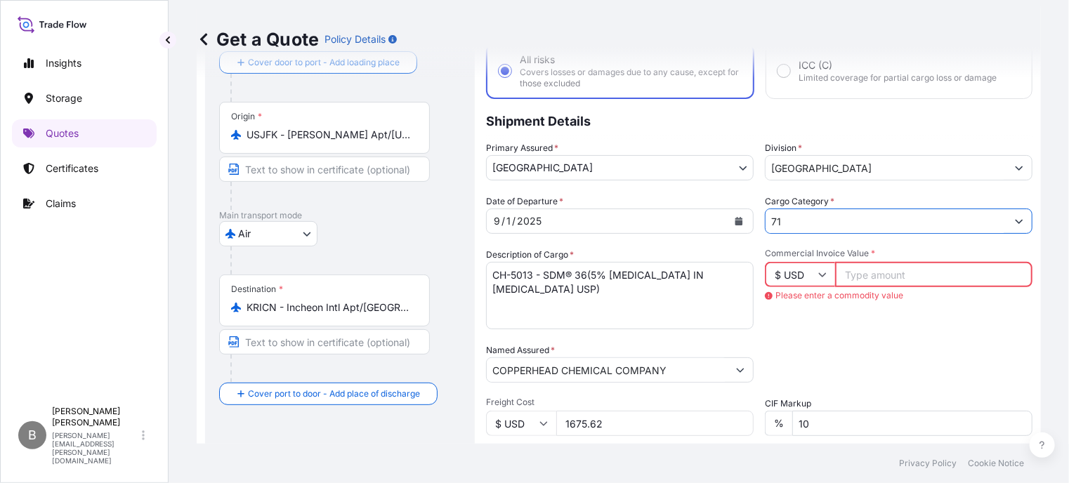
type input "7"
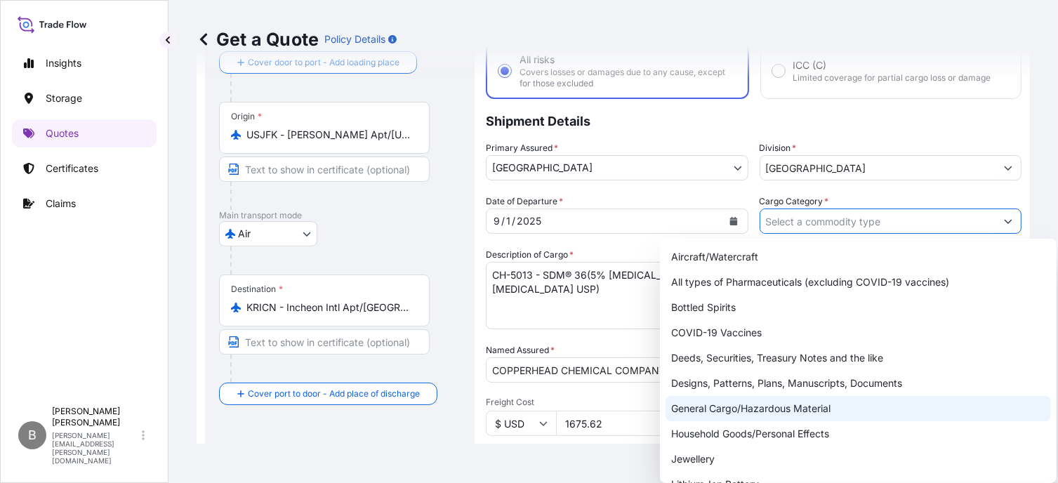
click at [787, 414] on div "General Cargo/Hazardous Material" at bounding box center [858, 408] width 385 height 25
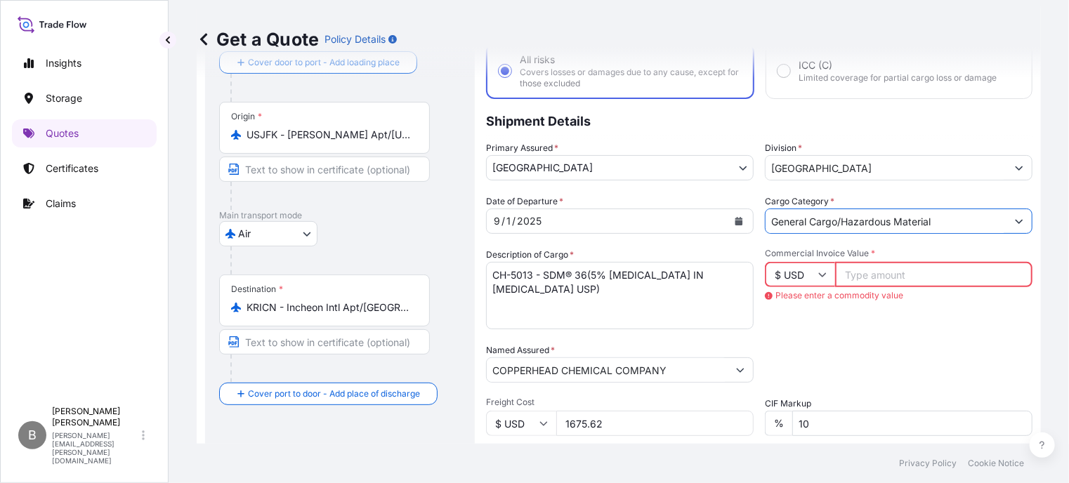
type input "General Cargo/Hazardous Material"
click at [900, 269] on input "Commercial Invoice Value *" at bounding box center [933, 274] width 197 height 25
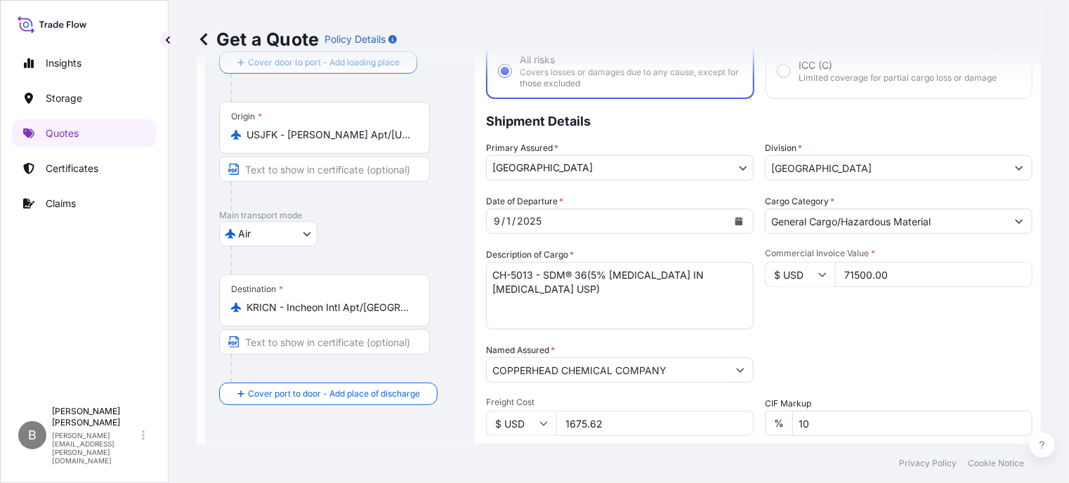
scroll to position [297, 0]
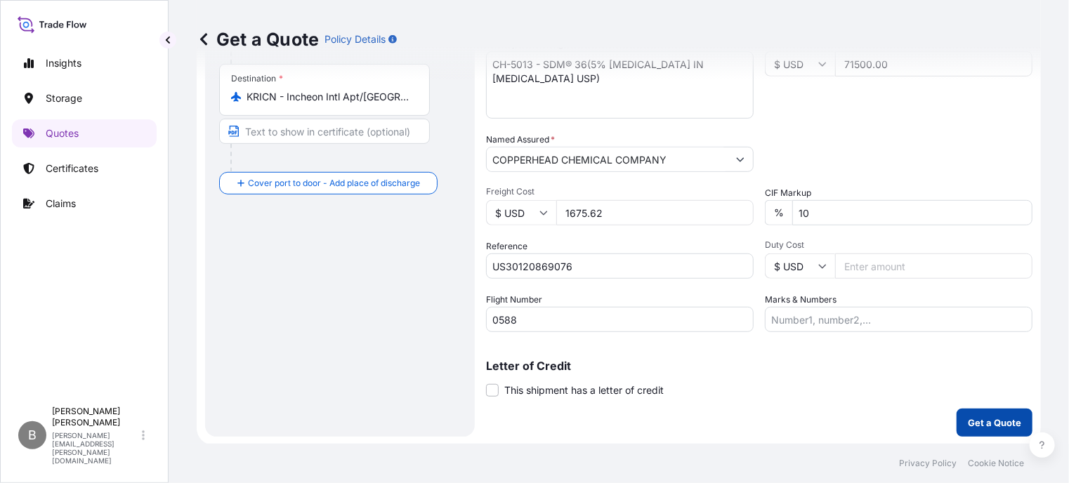
type input "71500.00"
click at [968, 426] on p "Get a Quote" at bounding box center [994, 423] width 53 height 14
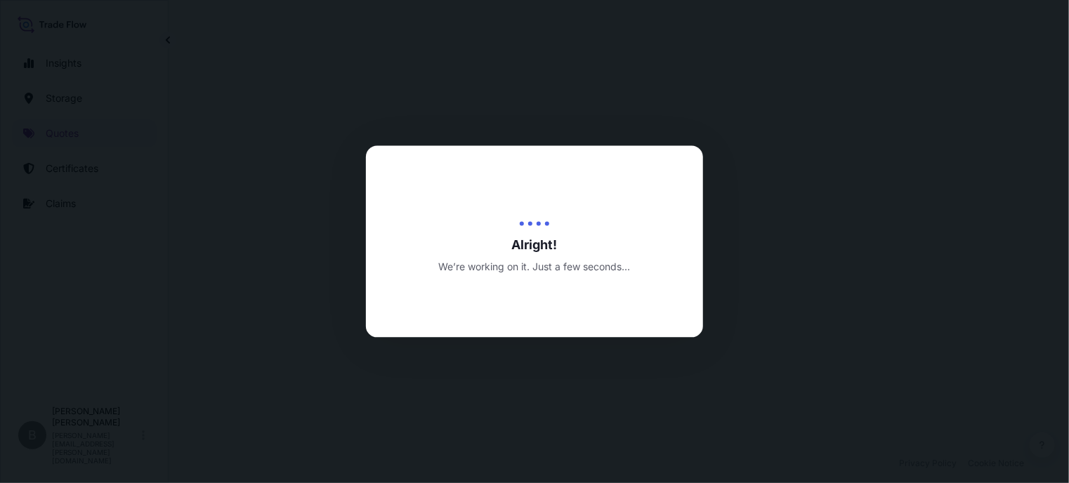
select select "Air"
select select "31632"
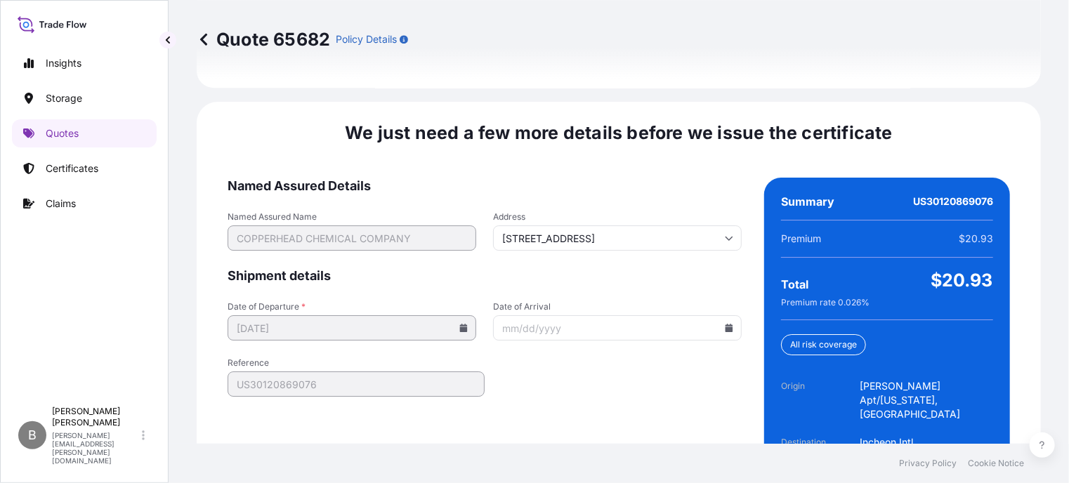
scroll to position [2253, 0]
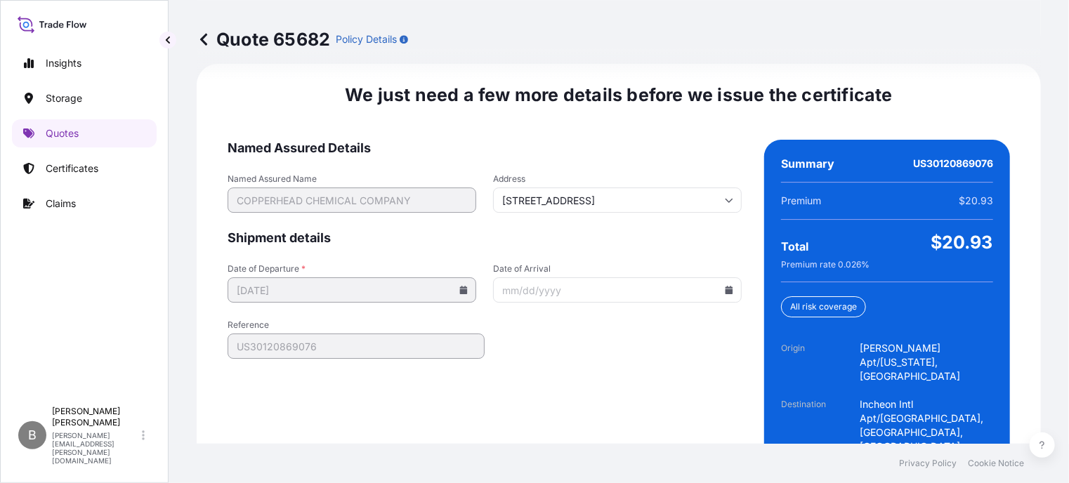
click at [725, 286] on icon at bounding box center [729, 290] width 8 height 8
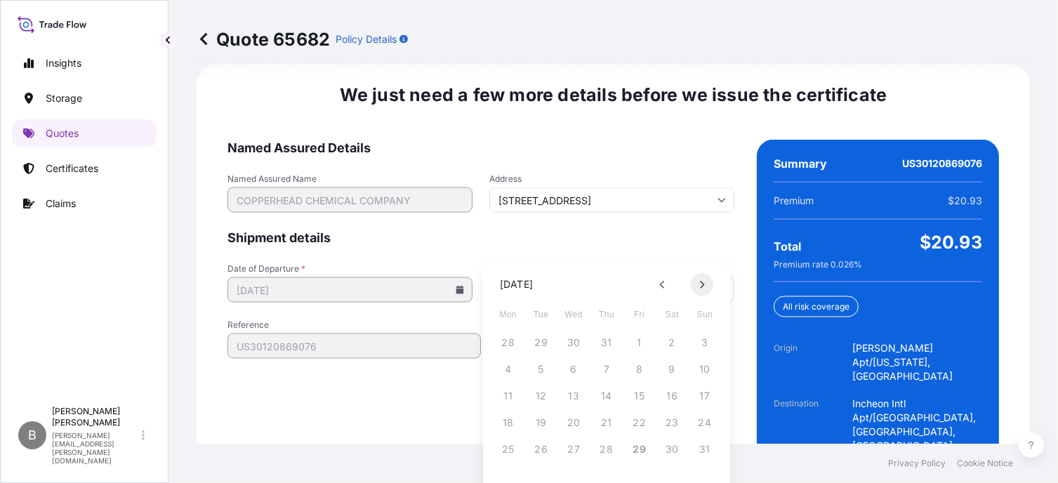
click at [701, 286] on icon at bounding box center [702, 284] width 6 height 8
click at [538, 342] on button "2" at bounding box center [541, 342] width 22 height 22
type input "[DATE]"
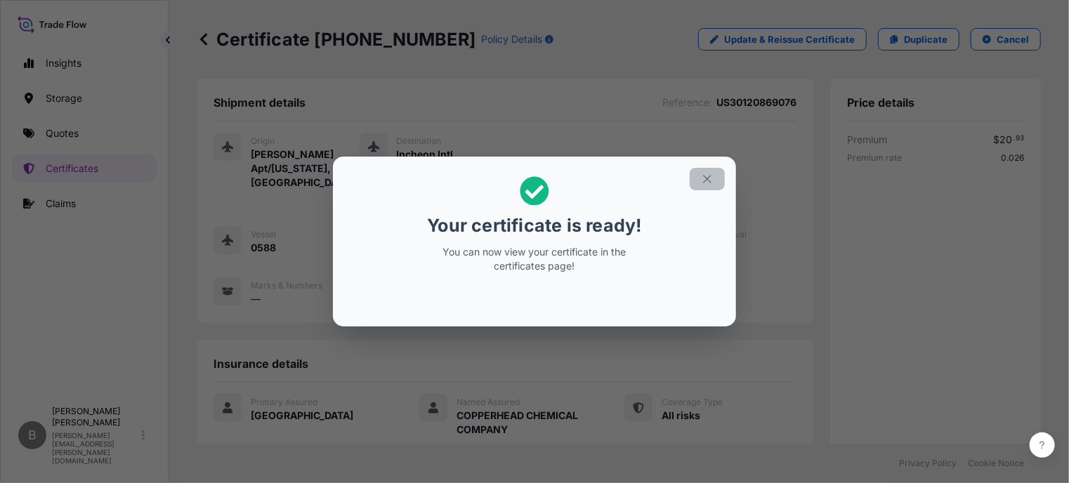
click at [708, 183] on icon "button" at bounding box center [707, 179] width 13 height 13
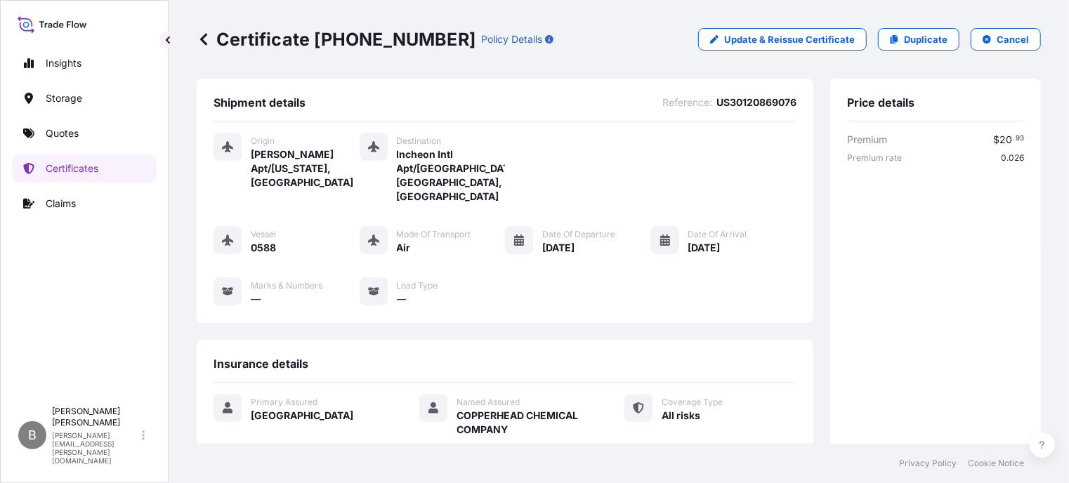
scroll to position [357, 0]
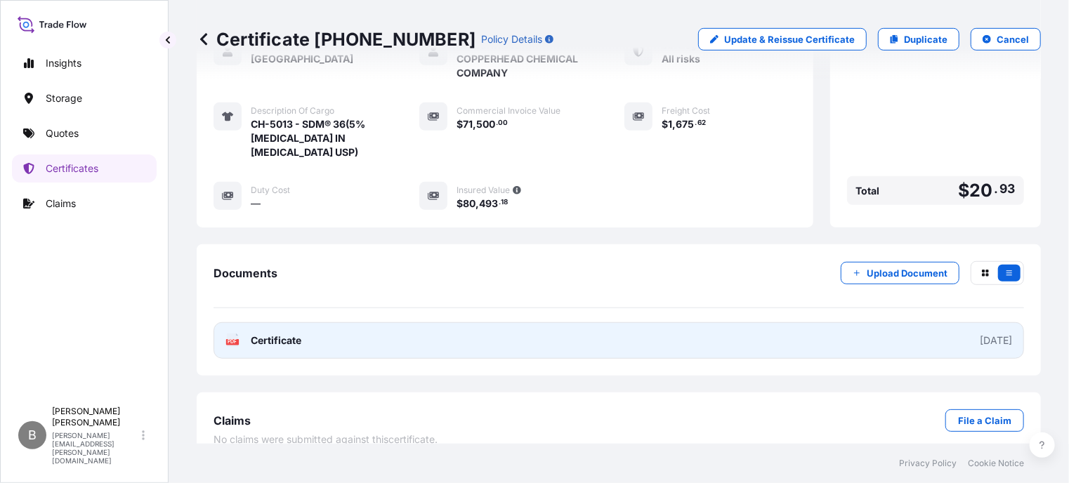
click at [267, 334] on span "Certificate" at bounding box center [276, 341] width 51 height 14
